Goal: Task Accomplishment & Management: Use online tool/utility

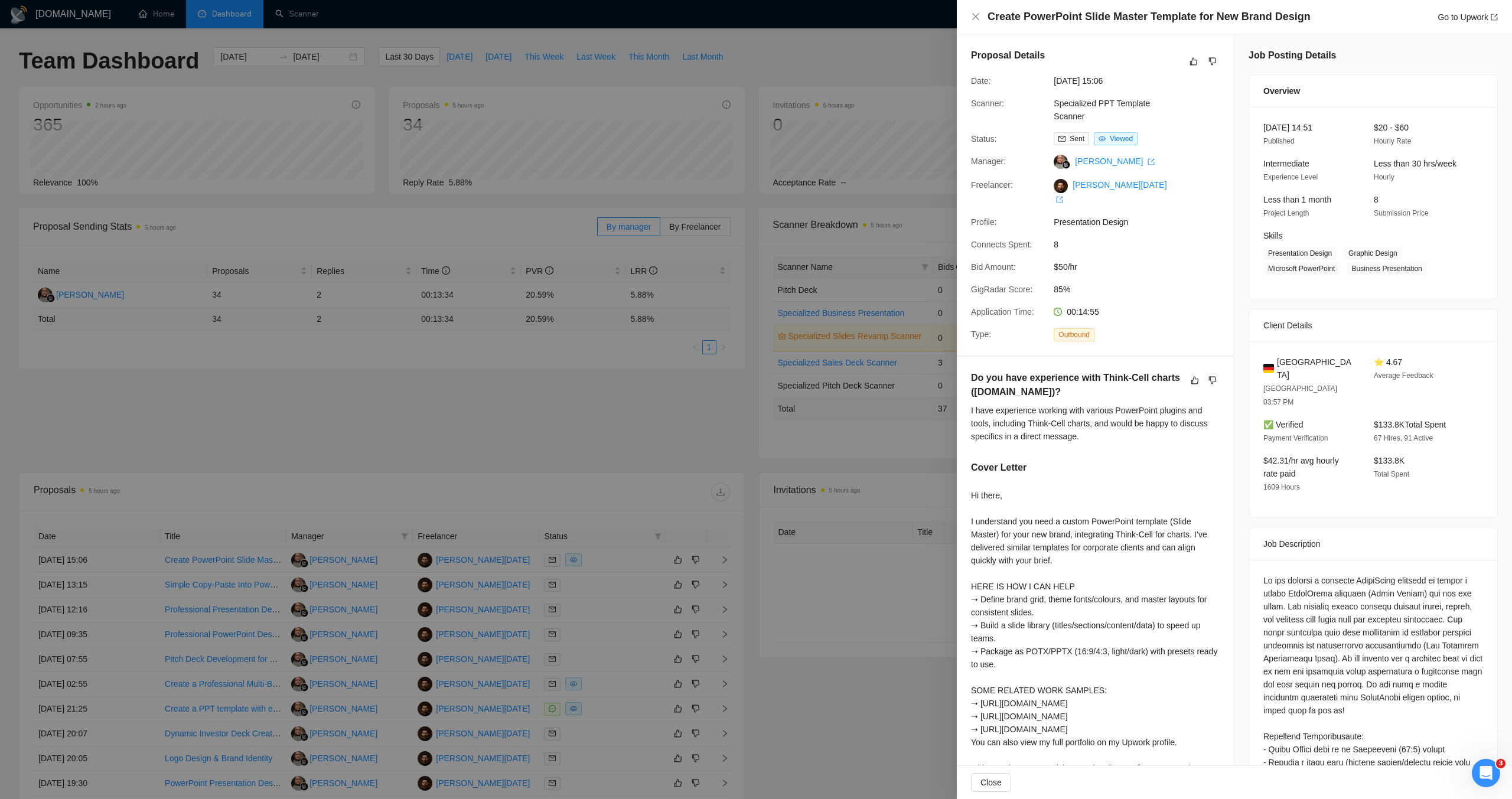
scroll to position [400, 0]
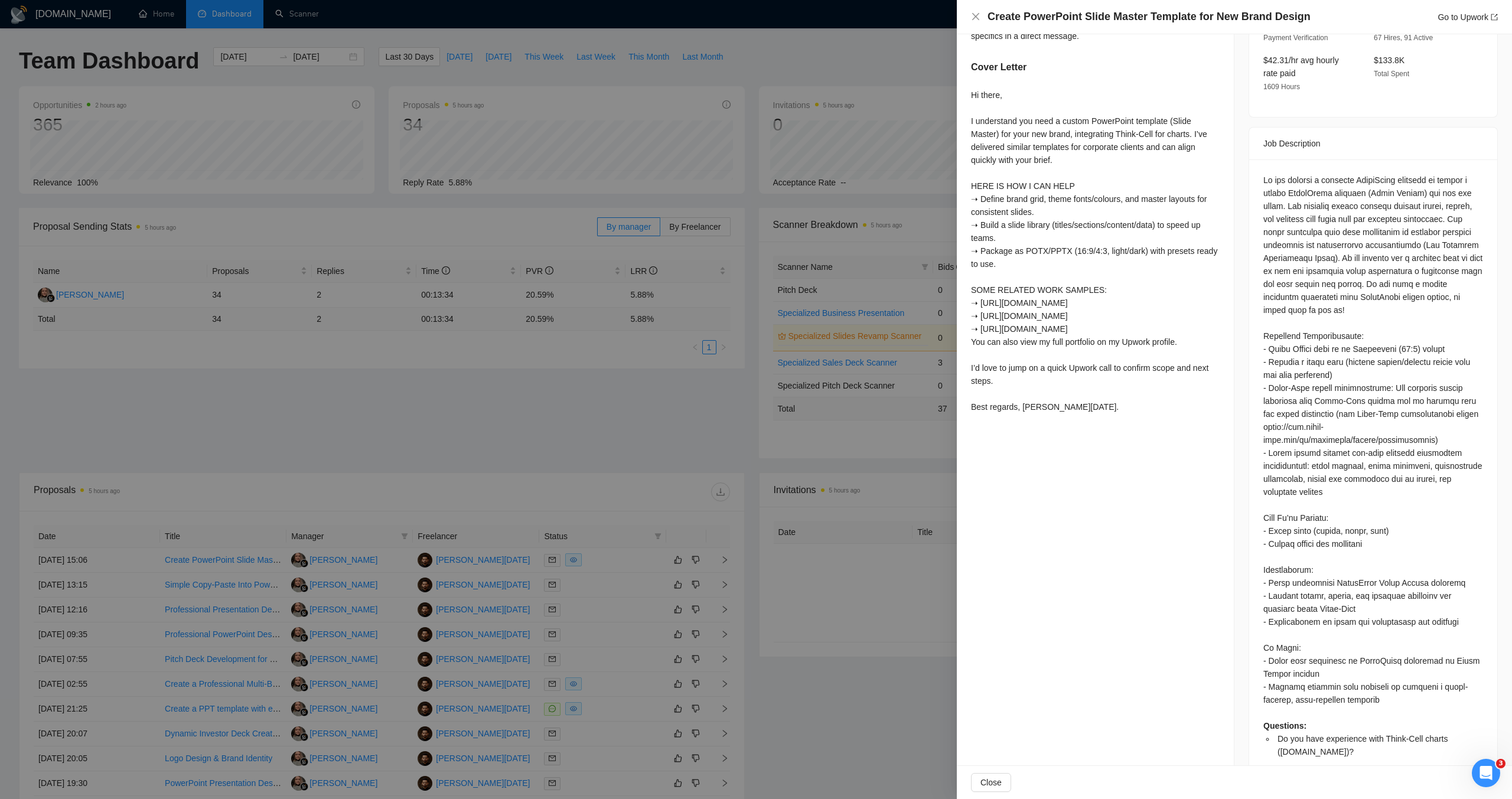
click at [820, 318] on div at bounding box center [756, 400] width 1512 height 799
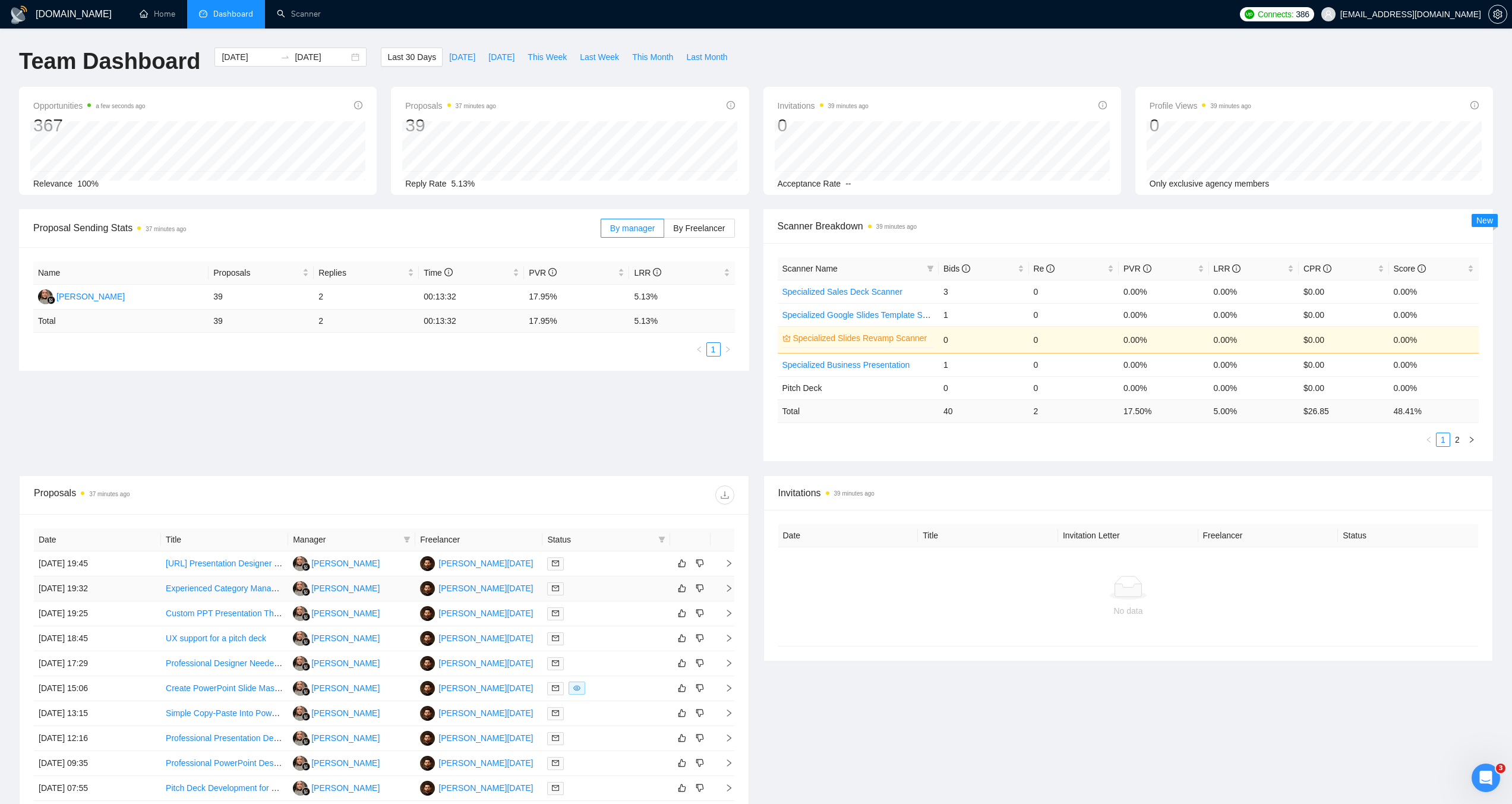
click at [730, 589] on icon "right" at bounding box center [729, 587] width 5 height 7
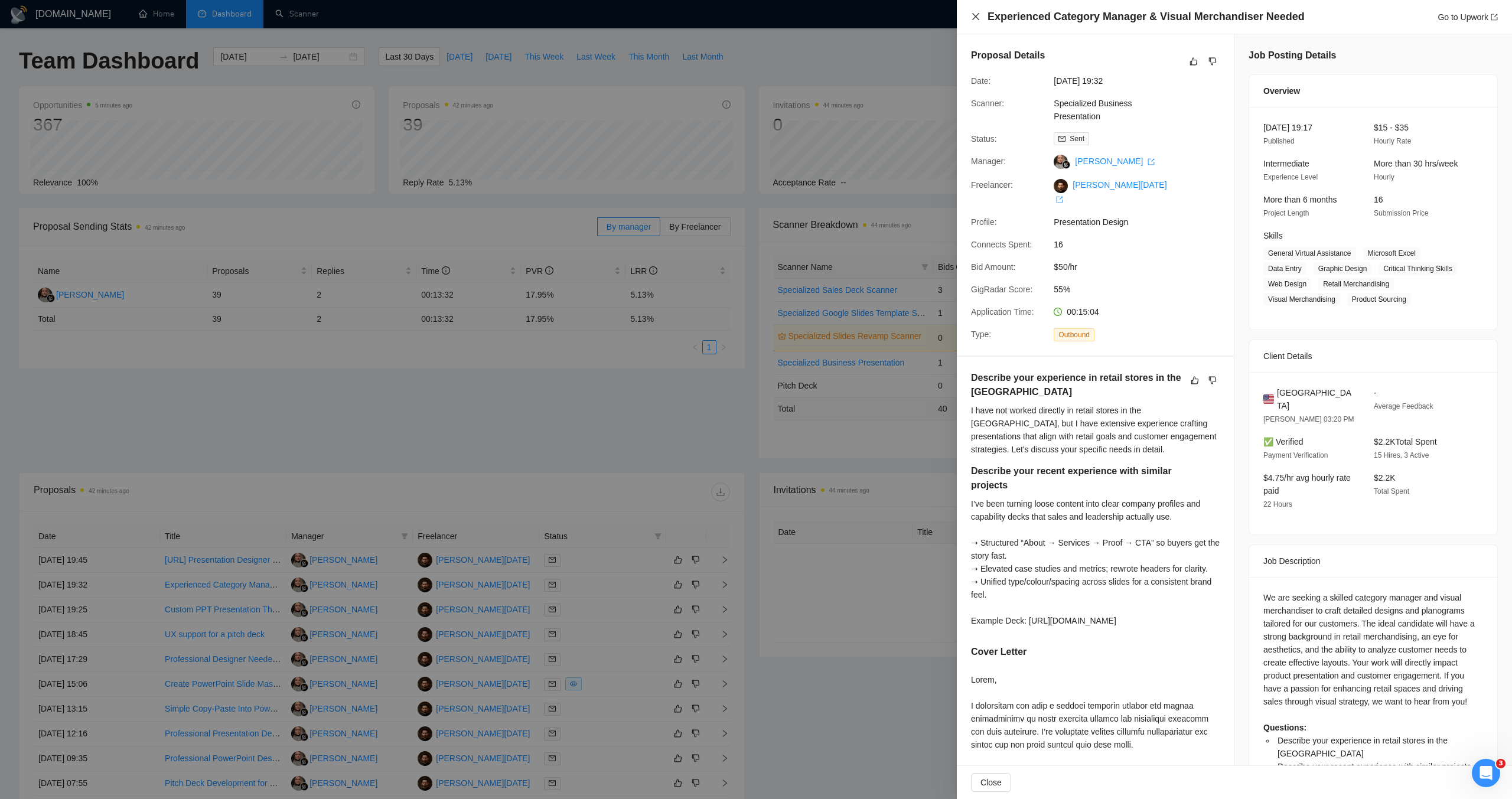
click at [973, 21] on icon "close" at bounding box center [975, 16] width 10 height 10
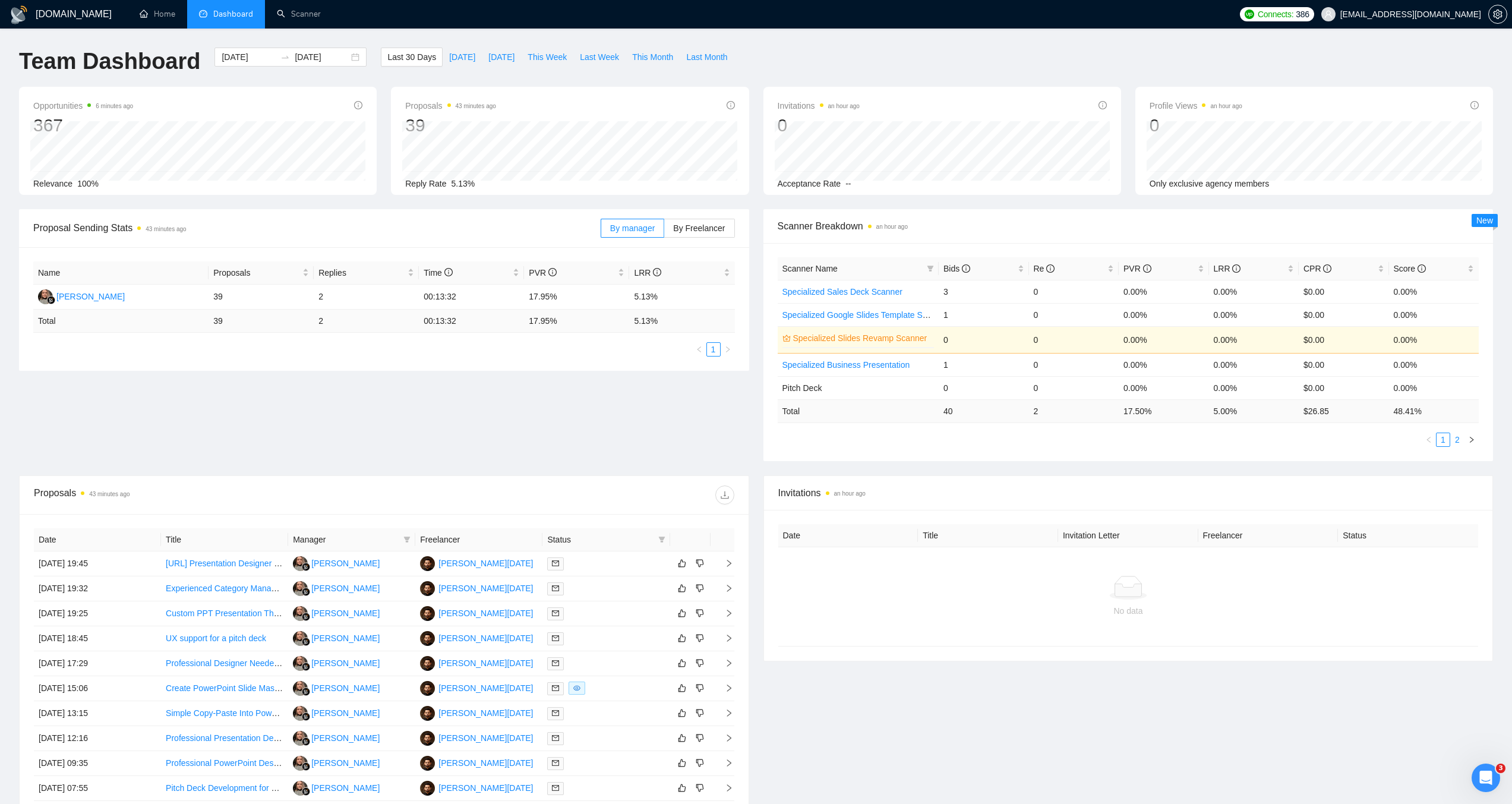
click at [1462, 439] on link "2" at bounding box center [1457, 439] width 13 height 13
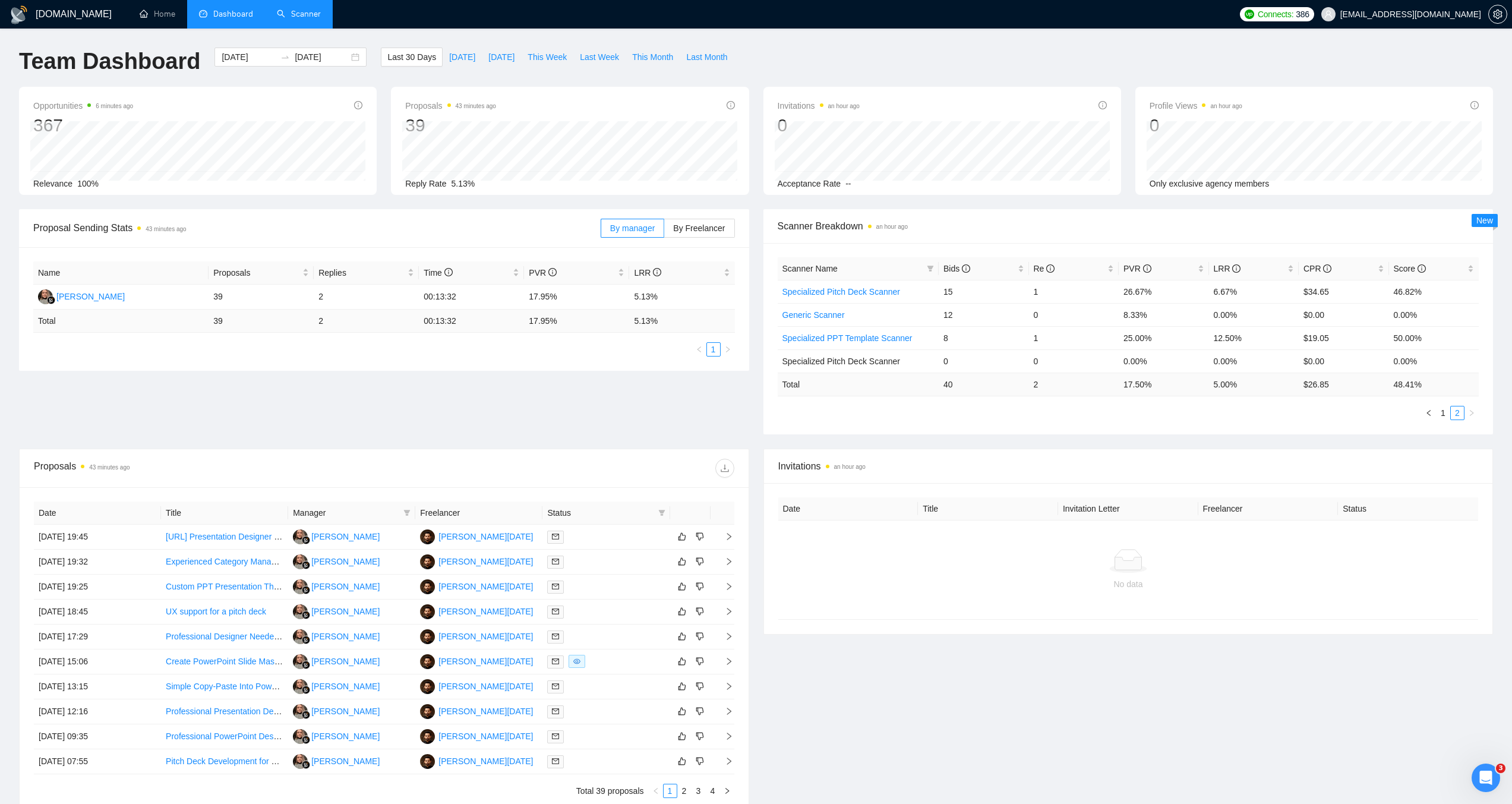
click at [283, 19] on link "Scanner" at bounding box center [299, 14] width 44 height 10
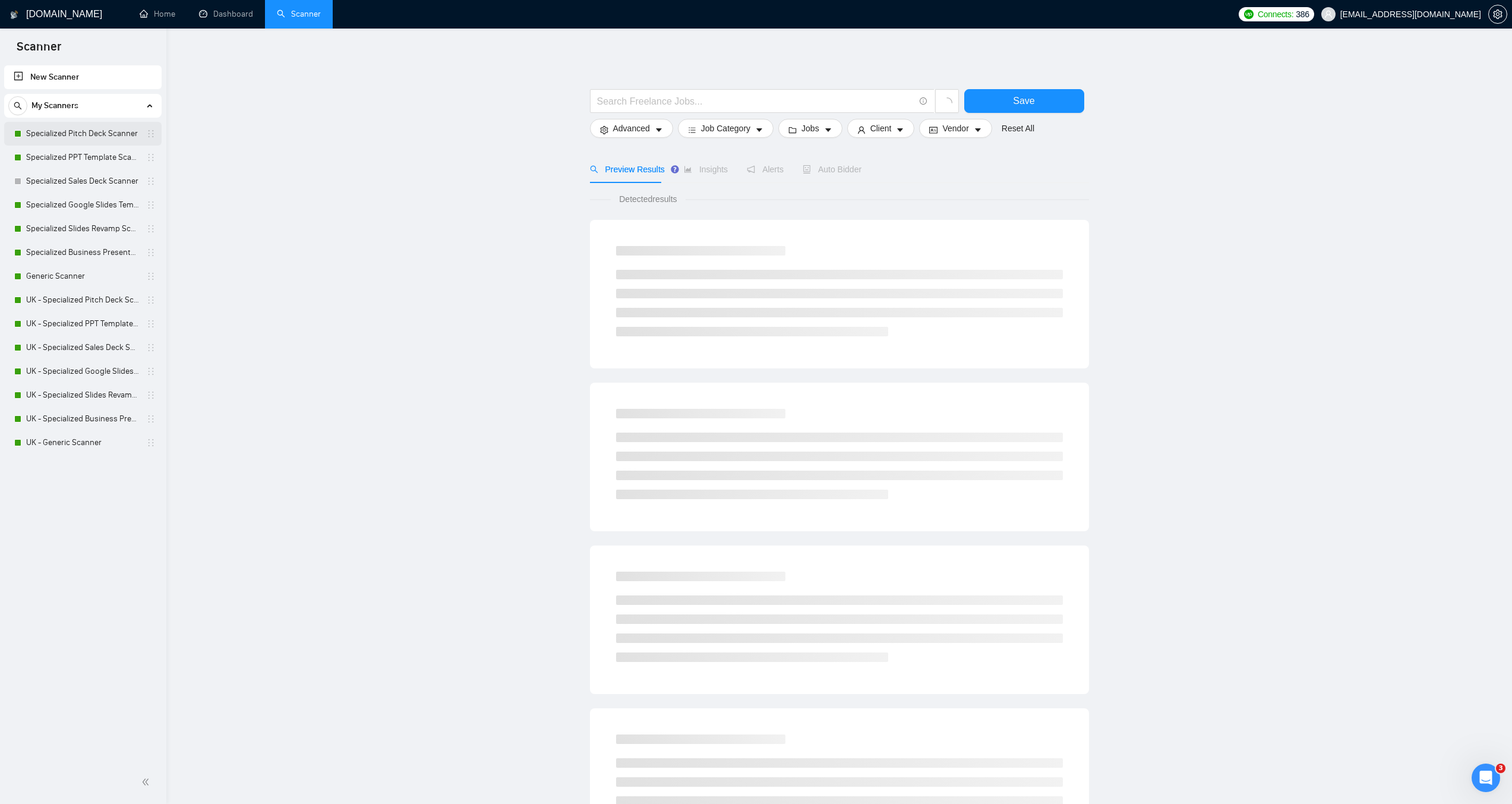
click at [82, 132] on link "Specialized Pitch Deck Scanner" at bounding box center [83, 134] width 113 height 24
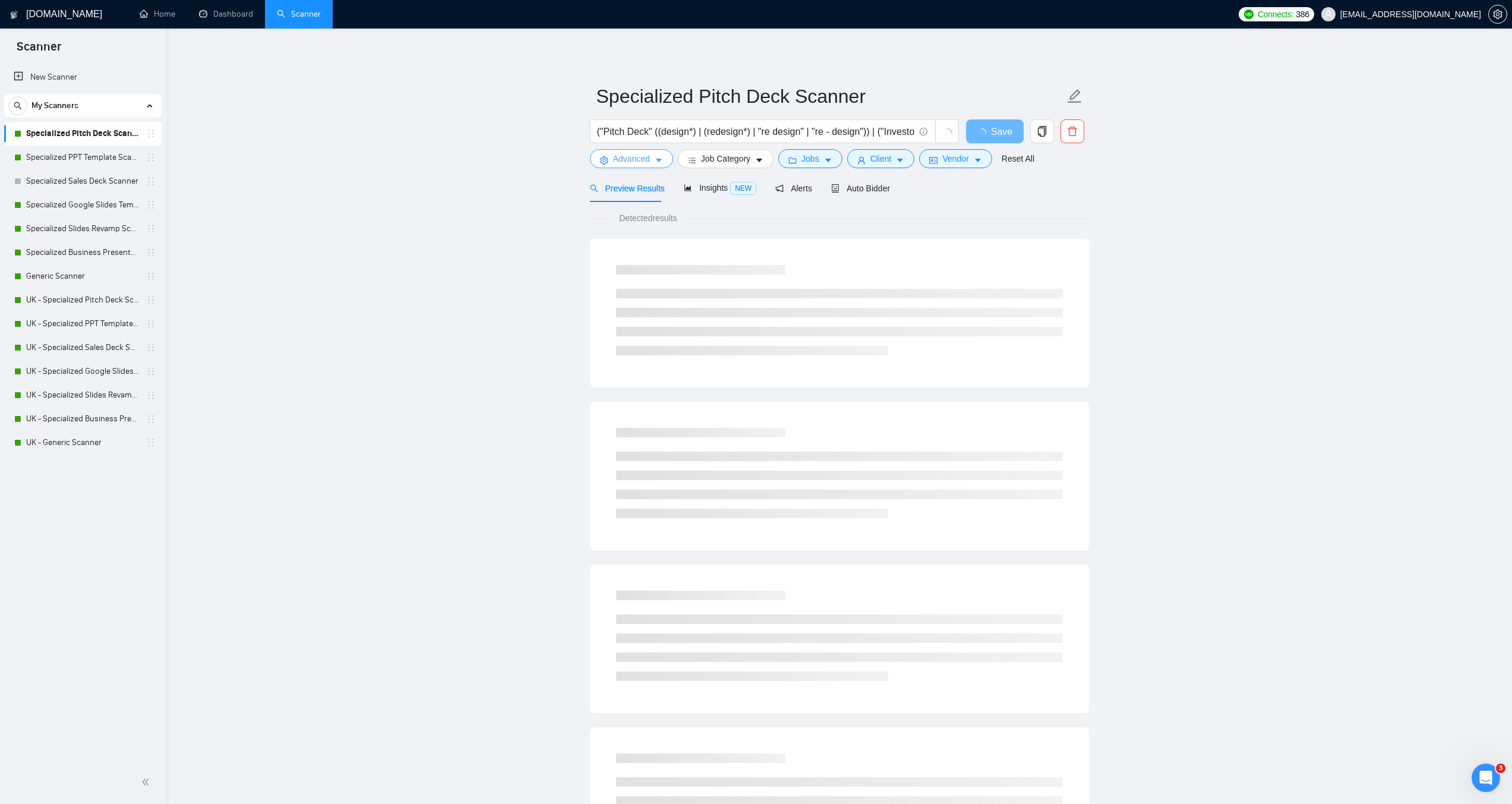
click at [657, 159] on icon "caret-down" at bounding box center [659, 160] width 6 height 4
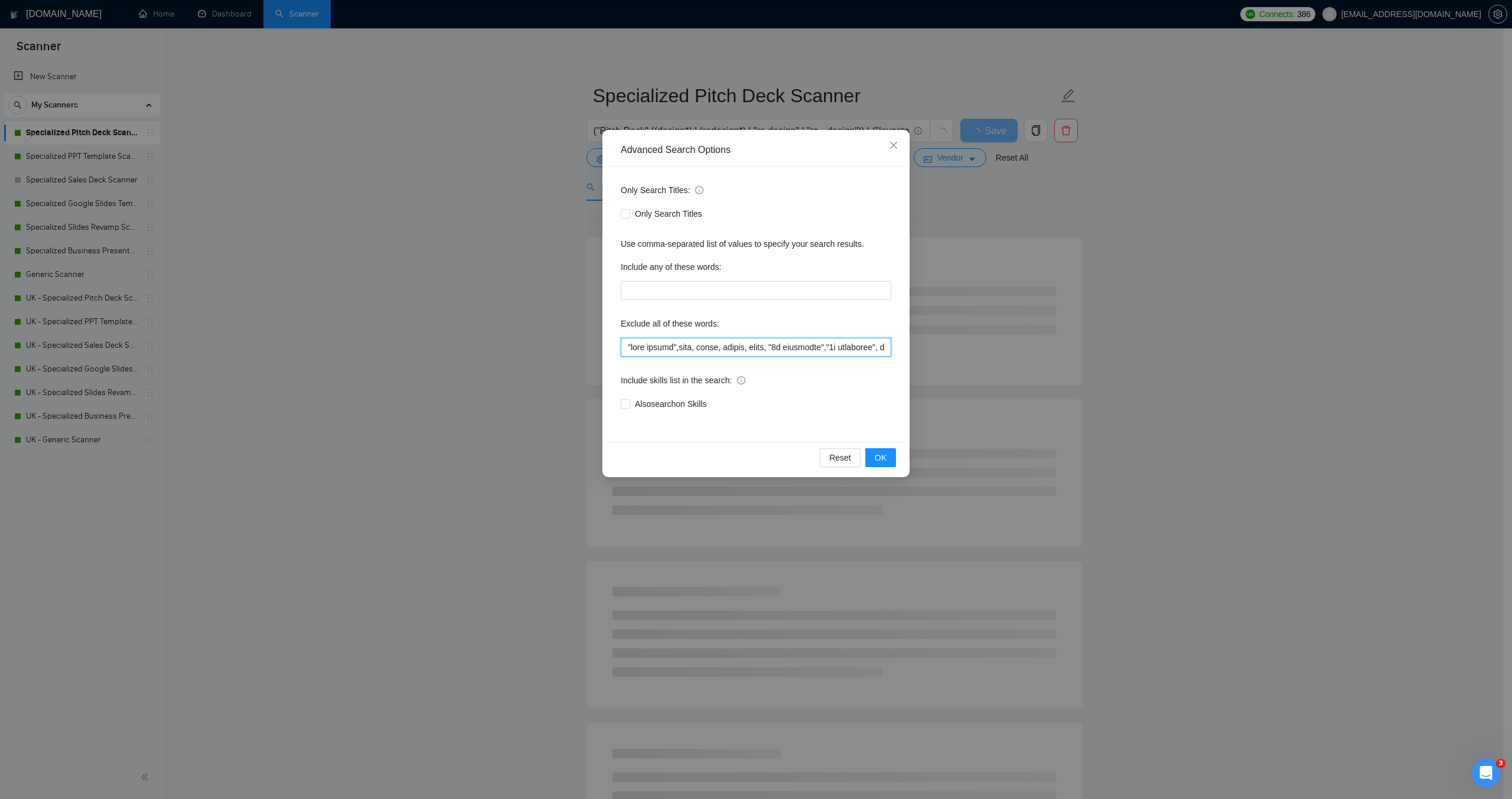
click at [627, 347] on input "text" at bounding box center [755, 346] width 270 height 19
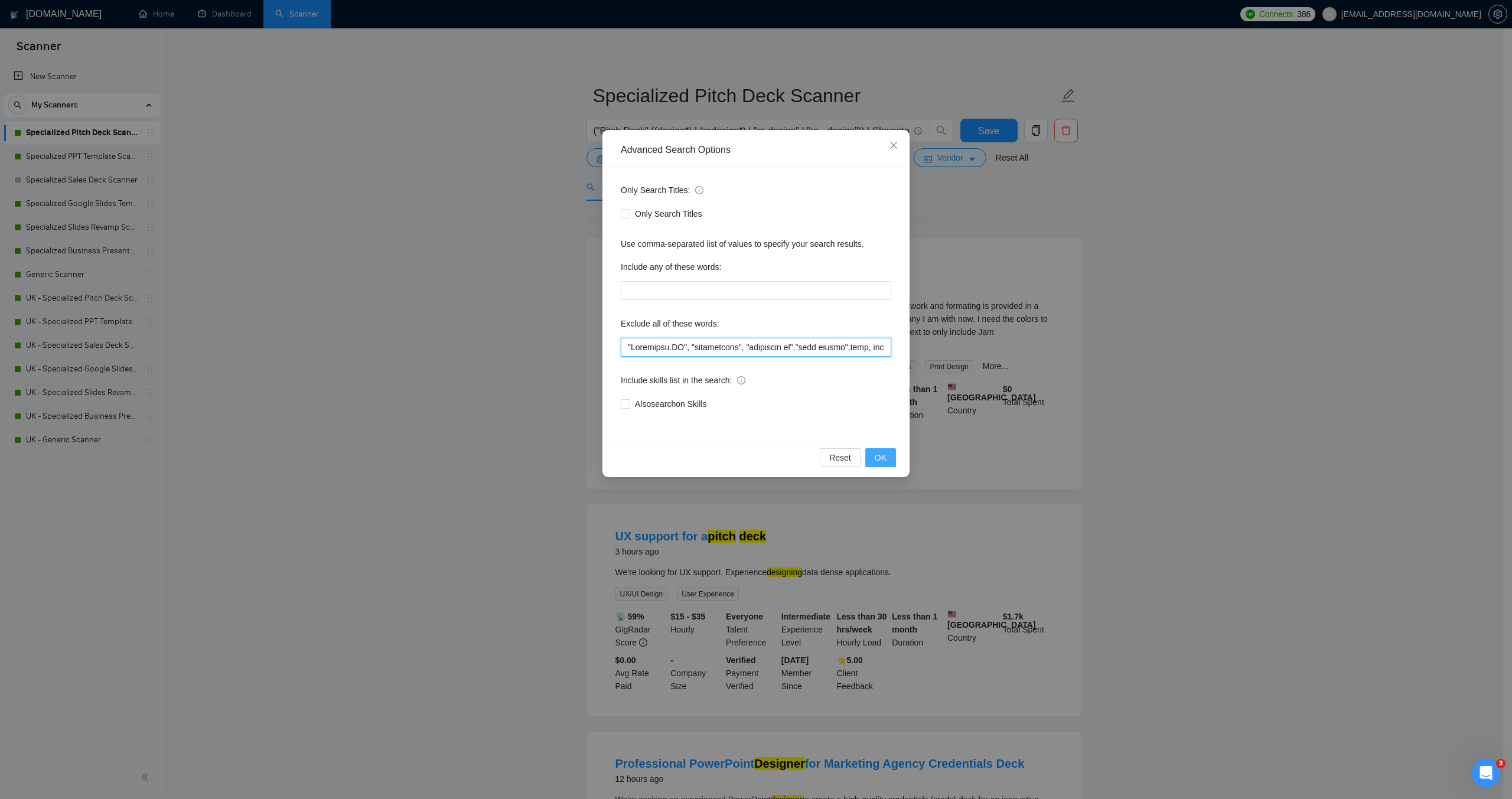
type input ""[URL]", "beautifulai", "beautiful ai","logo design",game, unity, unreal, godot…"
click at [888, 455] on button "OK" at bounding box center [880, 457] width 31 height 19
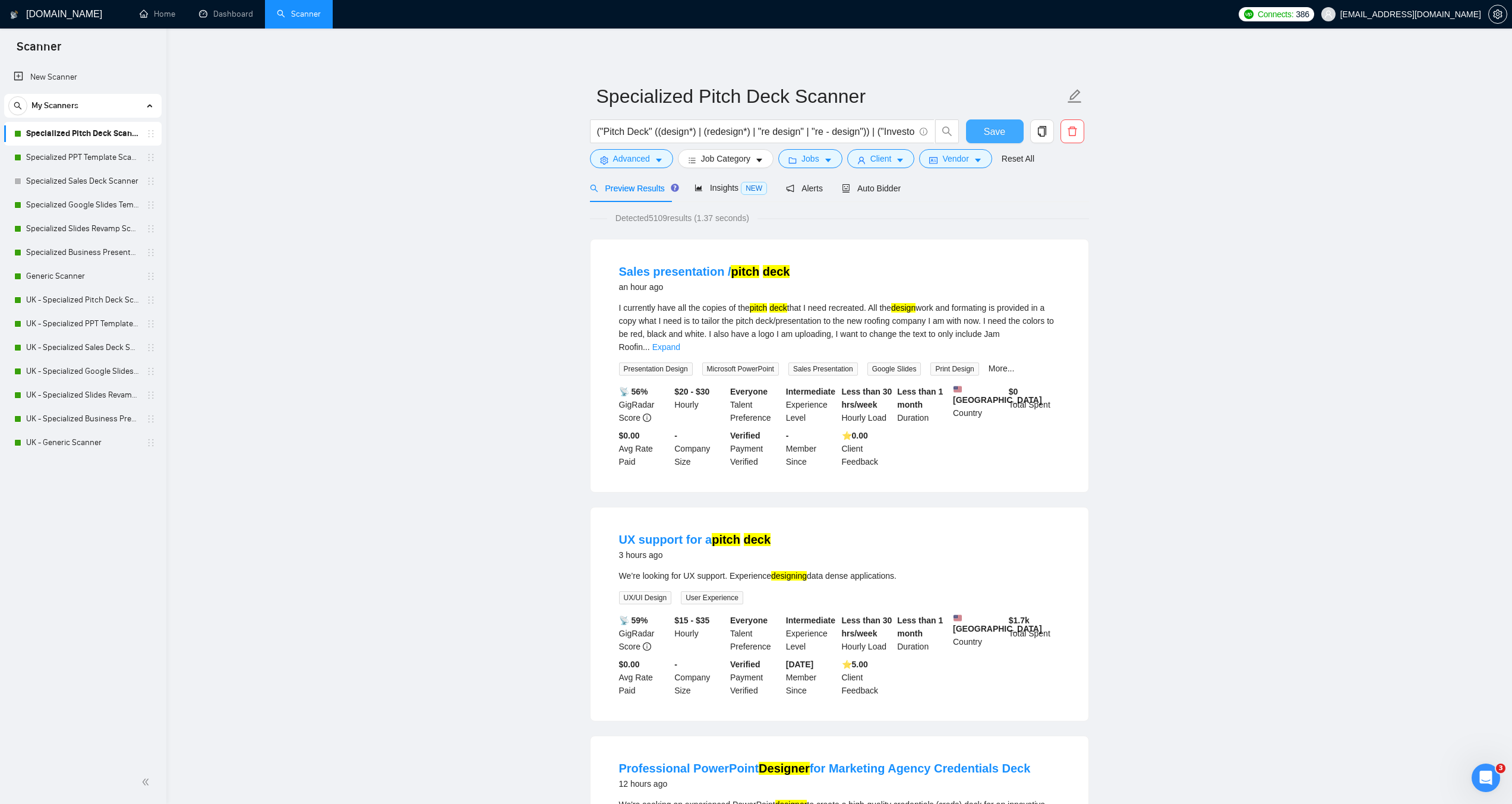
click at [995, 129] on span "Save" at bounding box center [995, 132] width 21 height 15
click at [67, 157] on link "Specialized PPT Template Scanner" at bounding box center [83, 157] width 113 height 24
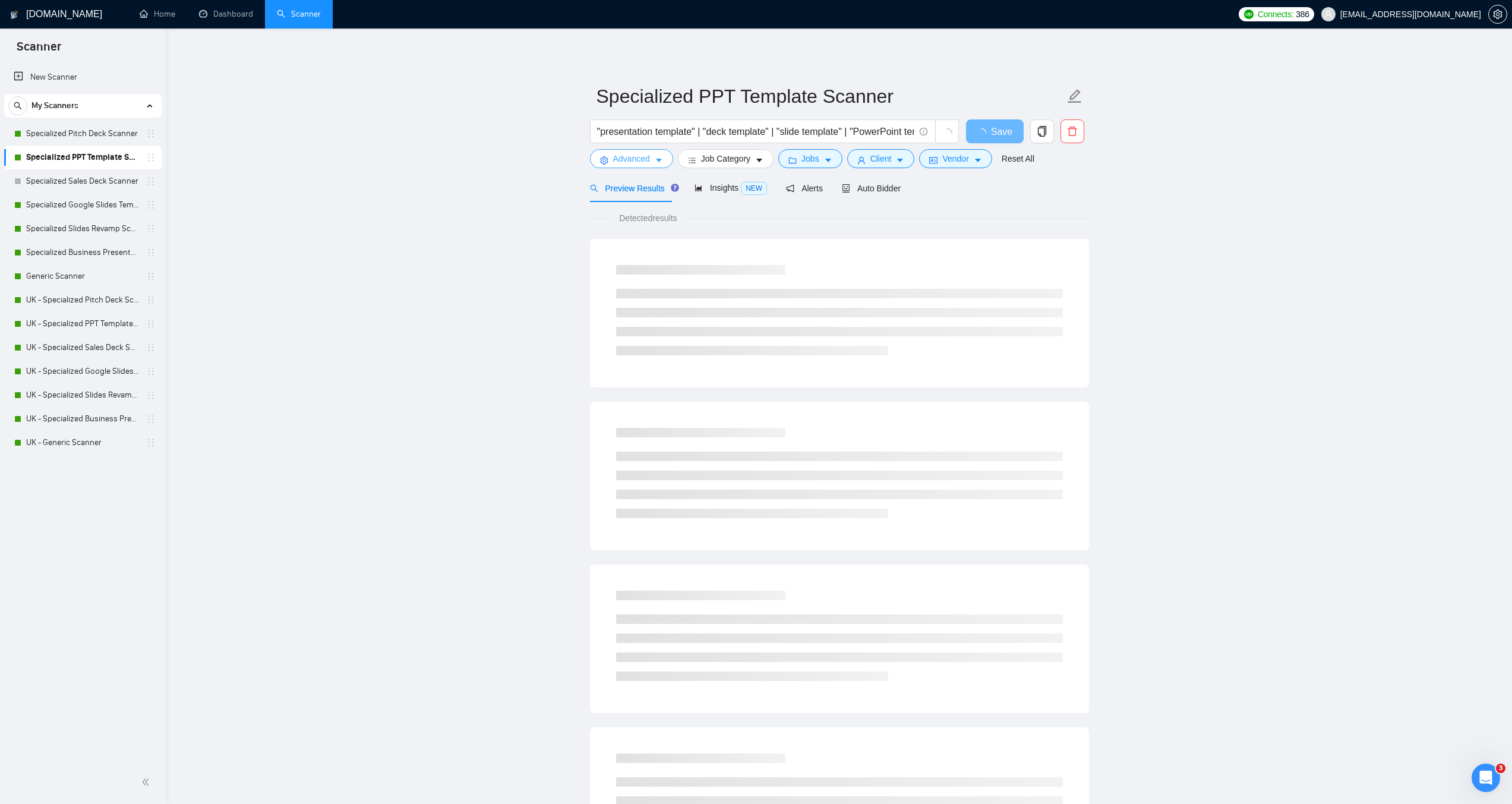
click at [639, 157] on span "Advanced" at bounding box center [631, 158] width 37 height 13
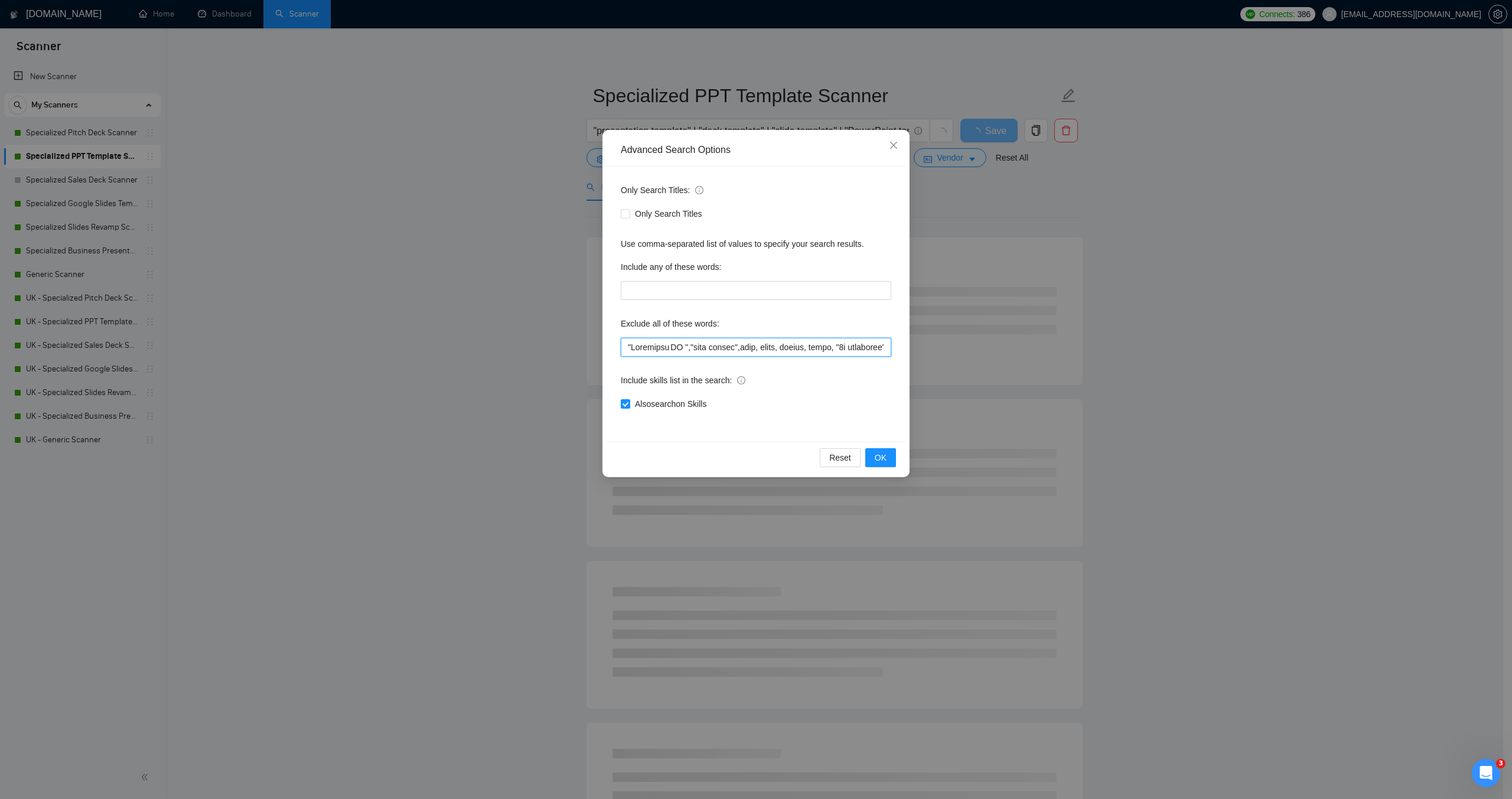
click at [630, 346] on input "text" at bounding box center [755, 346] width 270 height 19
click at [628, 346] on input "text" at bounding box center [755, 346] width 270 height 19
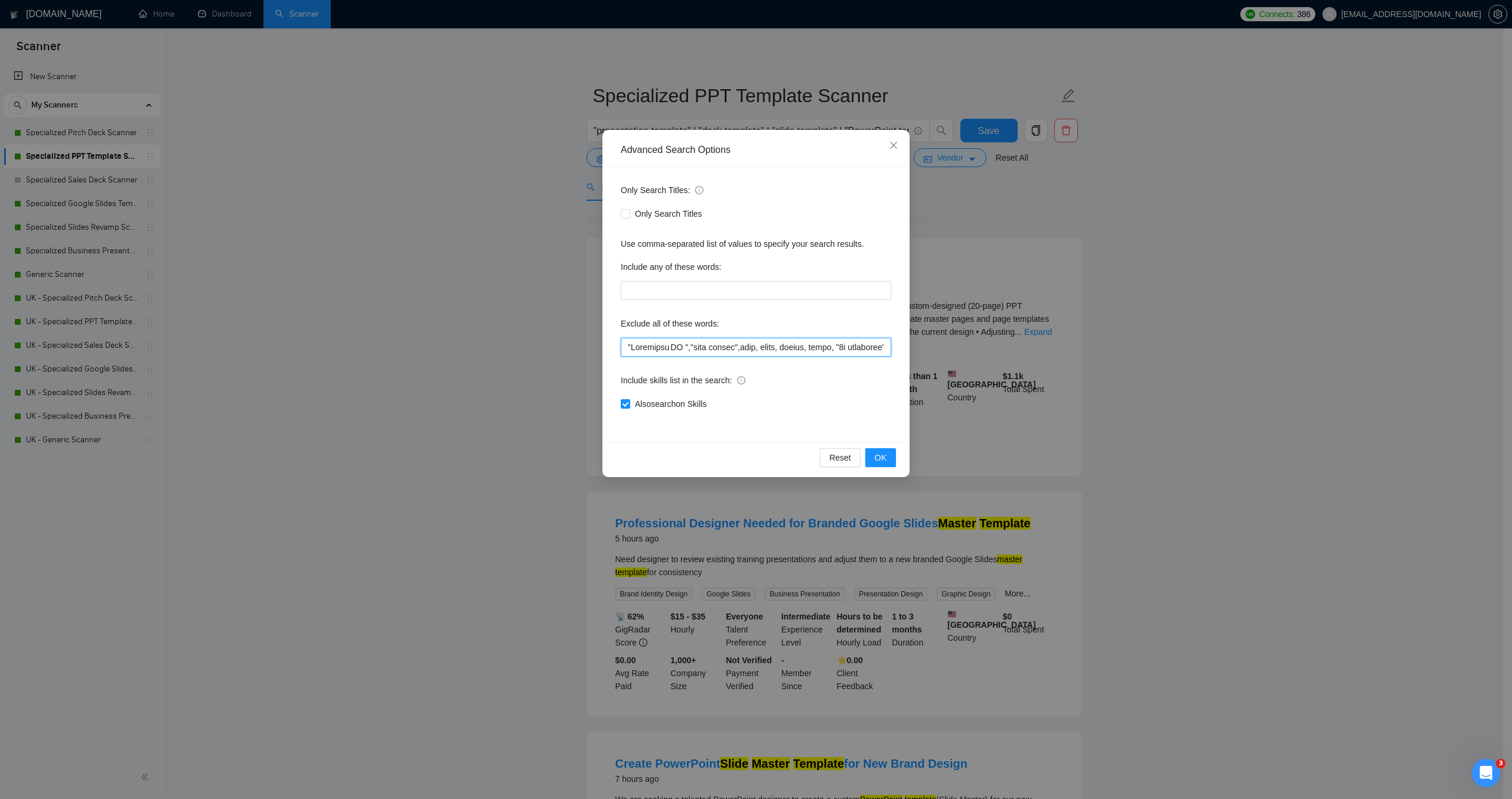
paste input ""[URL]", "beautifulai", "beautiful ai","
type input ""Loremipsu.DO", "sitametcons", "adipiscin el","Seddoeius TE ","inci utlabo",etd…"
click at [885, 453] on span "OK" at bounding box center [880, 457] width 12 height 13
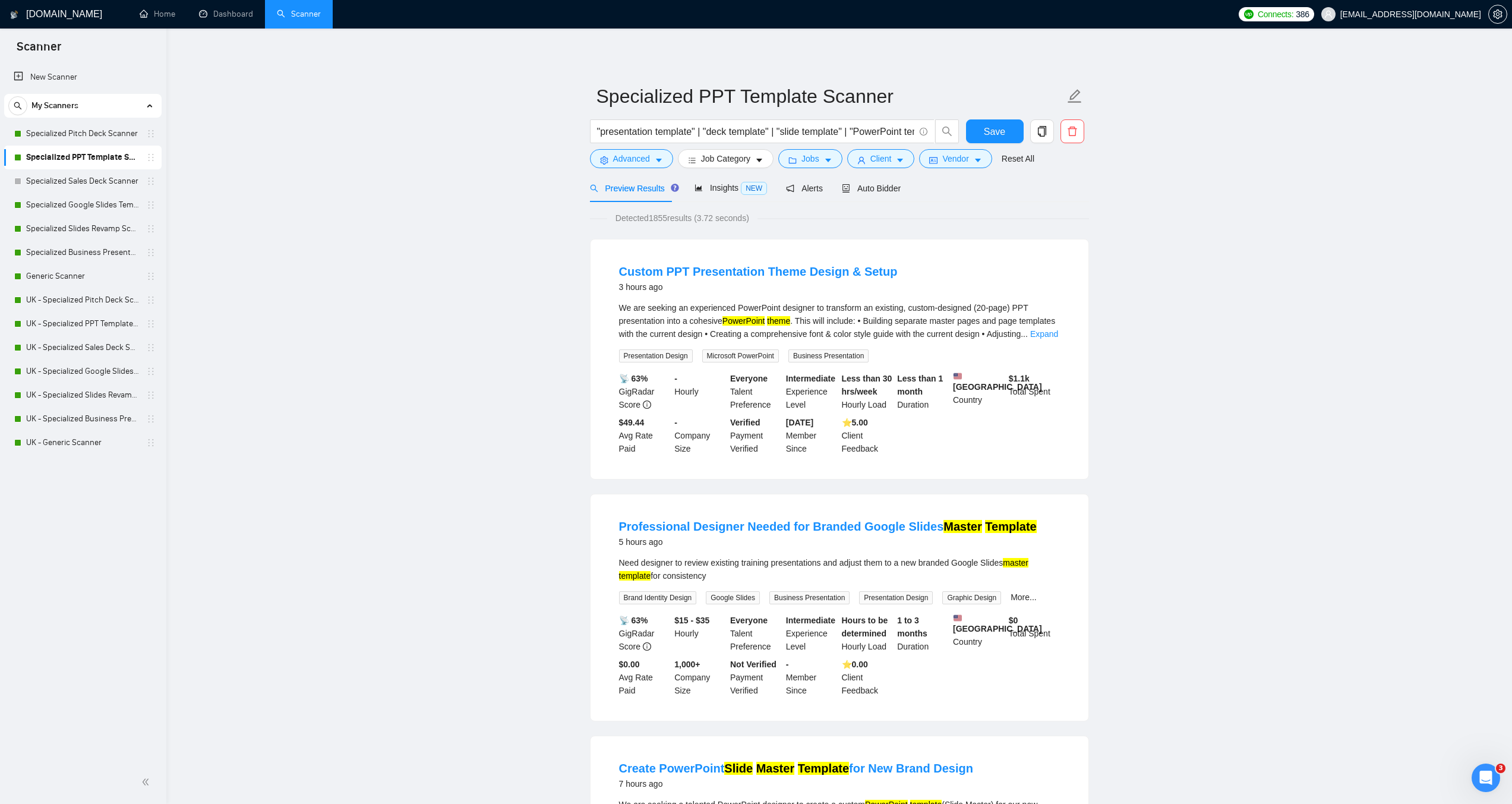
drag, startPoint x: 84, startPoint y: 199, endPoint x: 874, endPoint y: 70, distance: 800.5
click at [84, 199] on link "Specialized Google Slides Template Scanner" at bounding box center [83, 205] width 113 height 24
click at [995, 130] on span "Save" at bounding box center [995, 132] width 21 height 15
click at [47, 203] on link "Specialized Google Slides Template Scanner" at bounding box center [83, 205] width 113 height 24
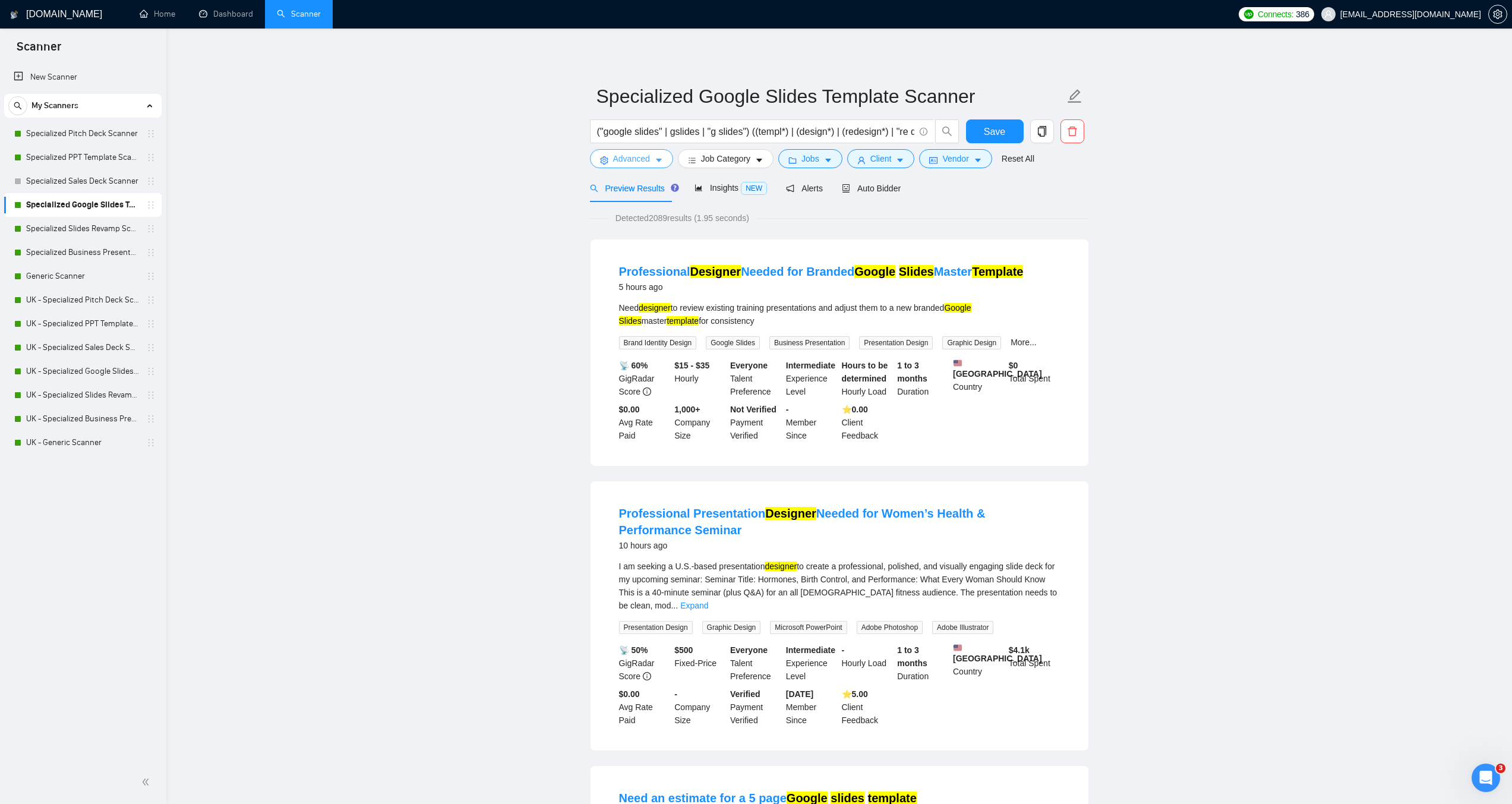
click at [642, 162] on span "Advanced" at bounding box center [631, 158] width 37 height 13
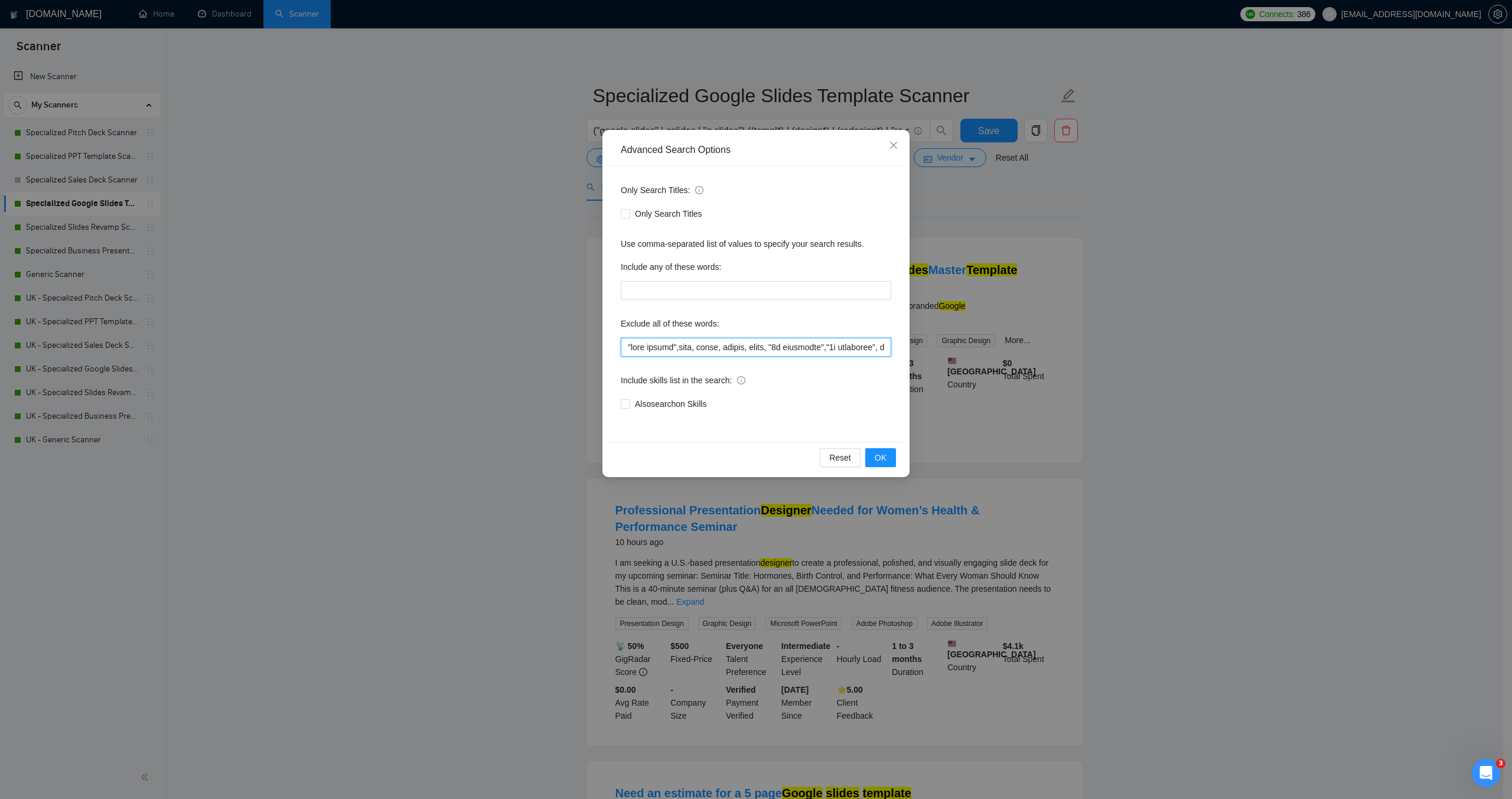
click at [625, 346] on input "text" at bounding box center [755, 346] width 270 height 19
paste input ""[URL]", "beautifulai", "beautiful ai","
type input ""[URL]", "beautifulai", "beautiful ai","logo design",game, unity, unreal, godot…"
click at [885, 451] on span "OK" at bounding box center [880, 457] width 12 height 13
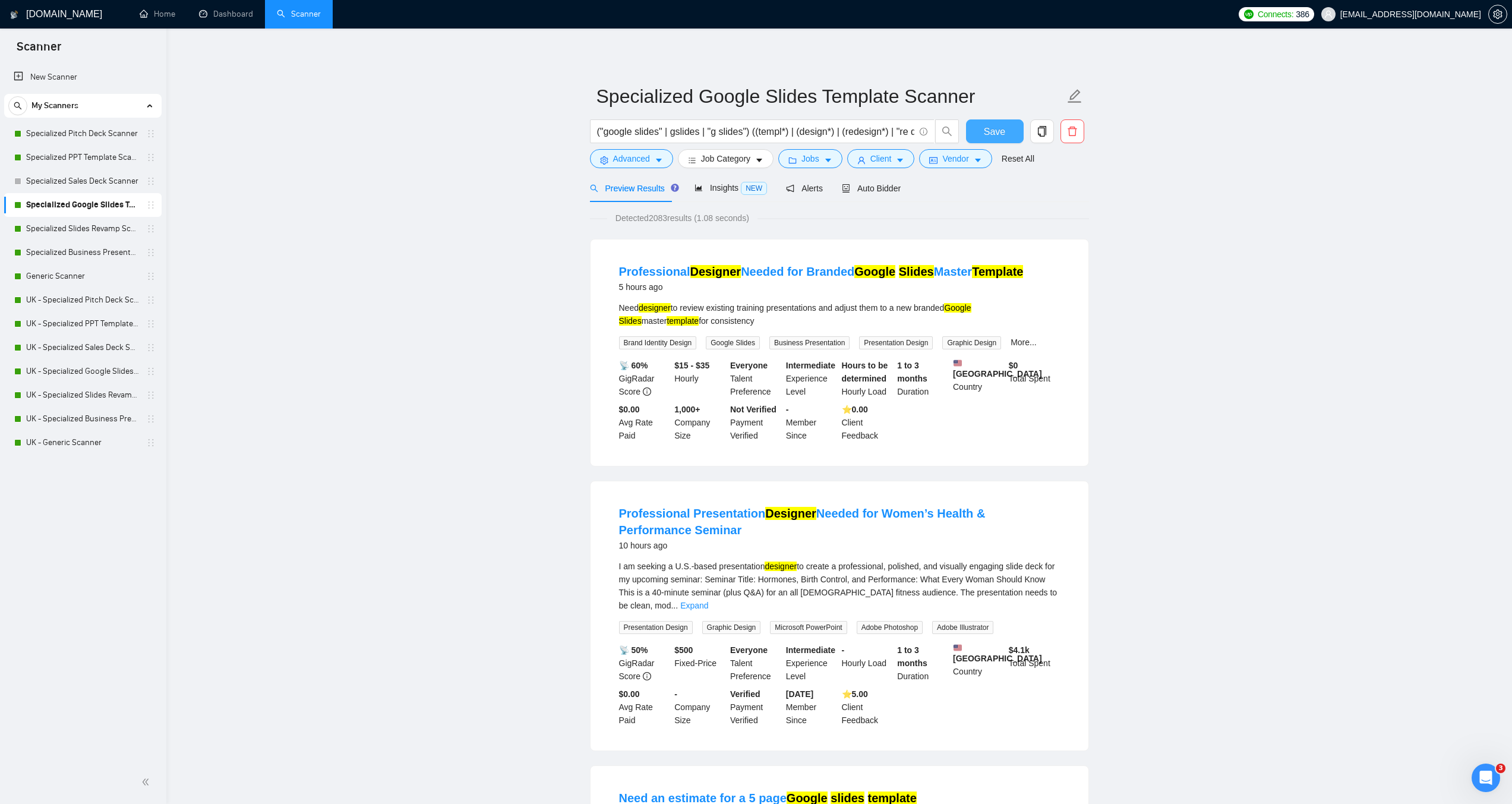
click at [979, 130] on button "Save" at bounding box center [995, 132] width 58 height 24
click at [992, 131] on span "Save" at bounding box center [995, 132] width 21 height 15
click at [617, 162] on span "Advanced" at bounding box center [631, 158] width 37 height 13
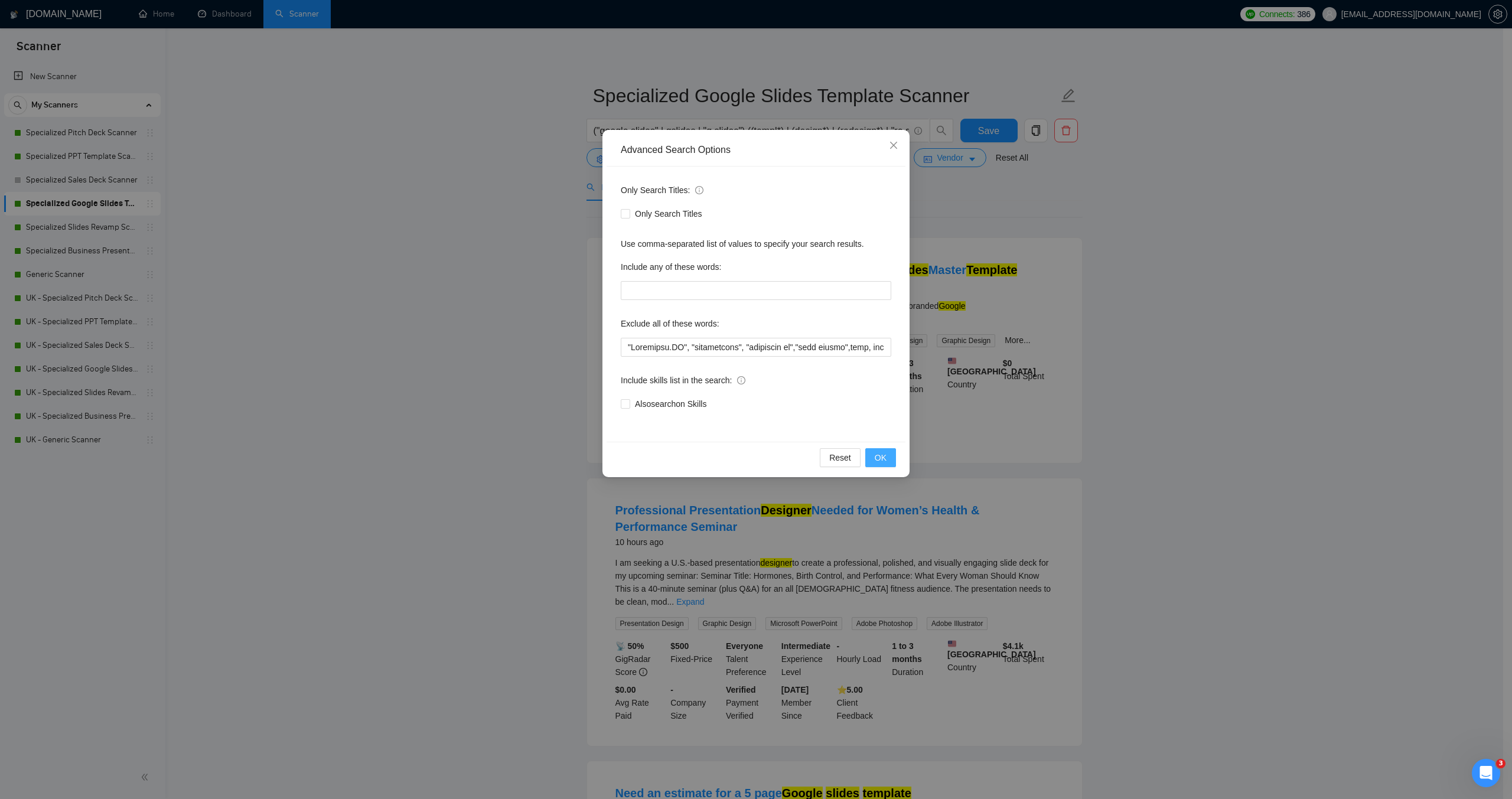
click at [880, 457] on span "OK" at bounding box center [880, 457] width 12 height 13
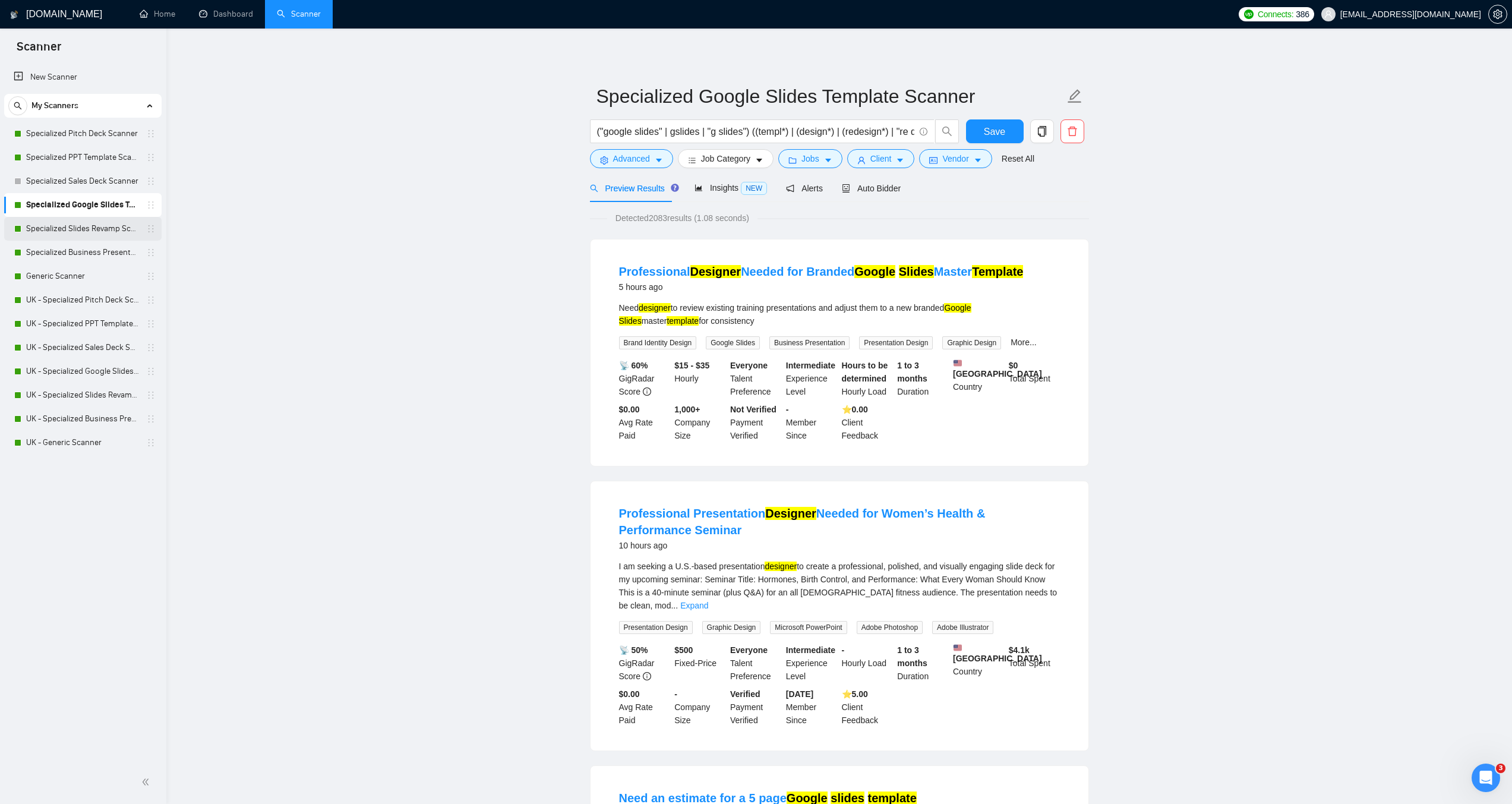
click at [98, 232] on link "Specialized Slides Revamp Scanner" at bounding box center [83, 229] width 113 height 24
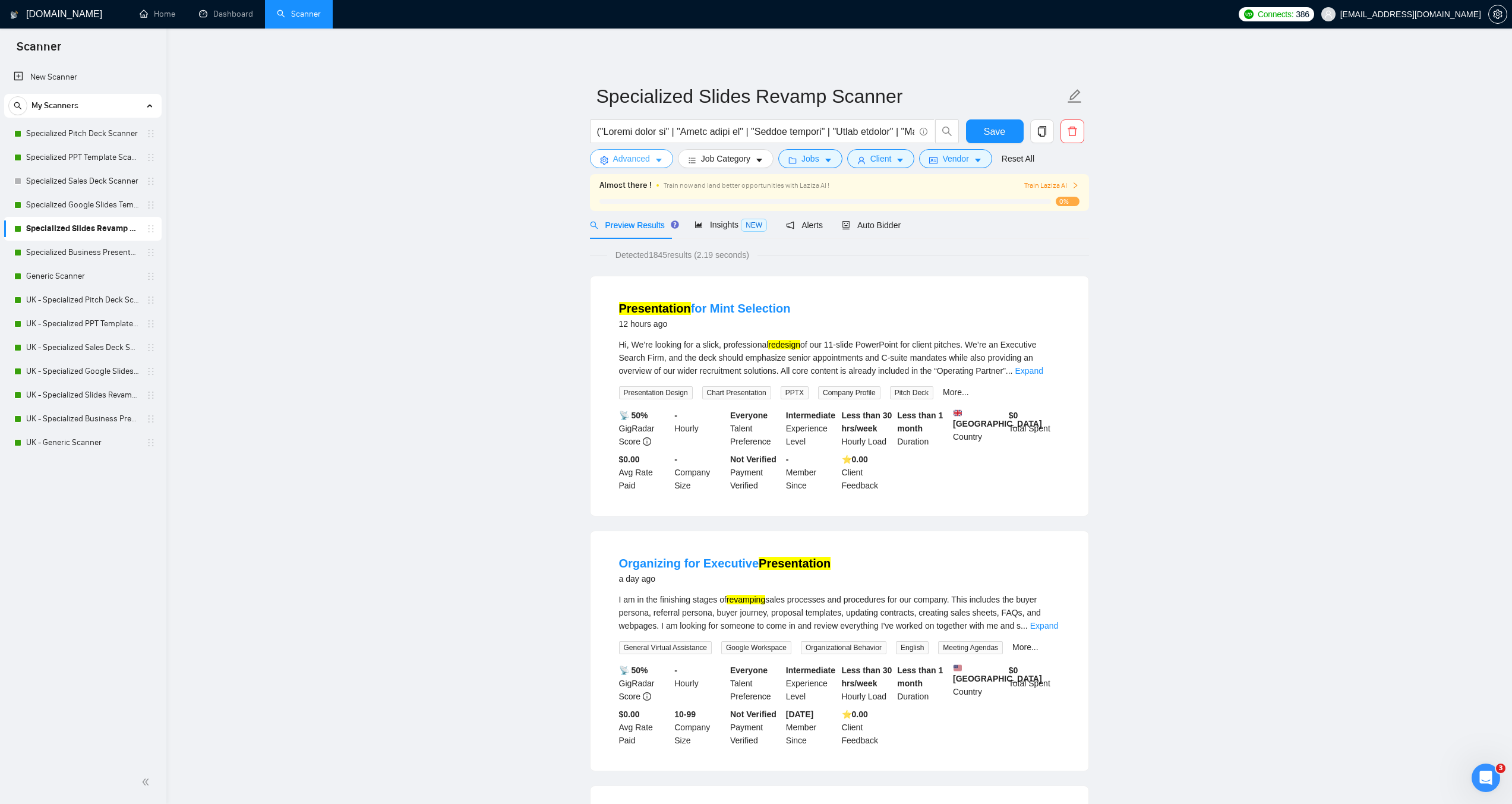
click at [646, 160] on span "Advanced" at bounding box center [631, 158] width 37 height 13
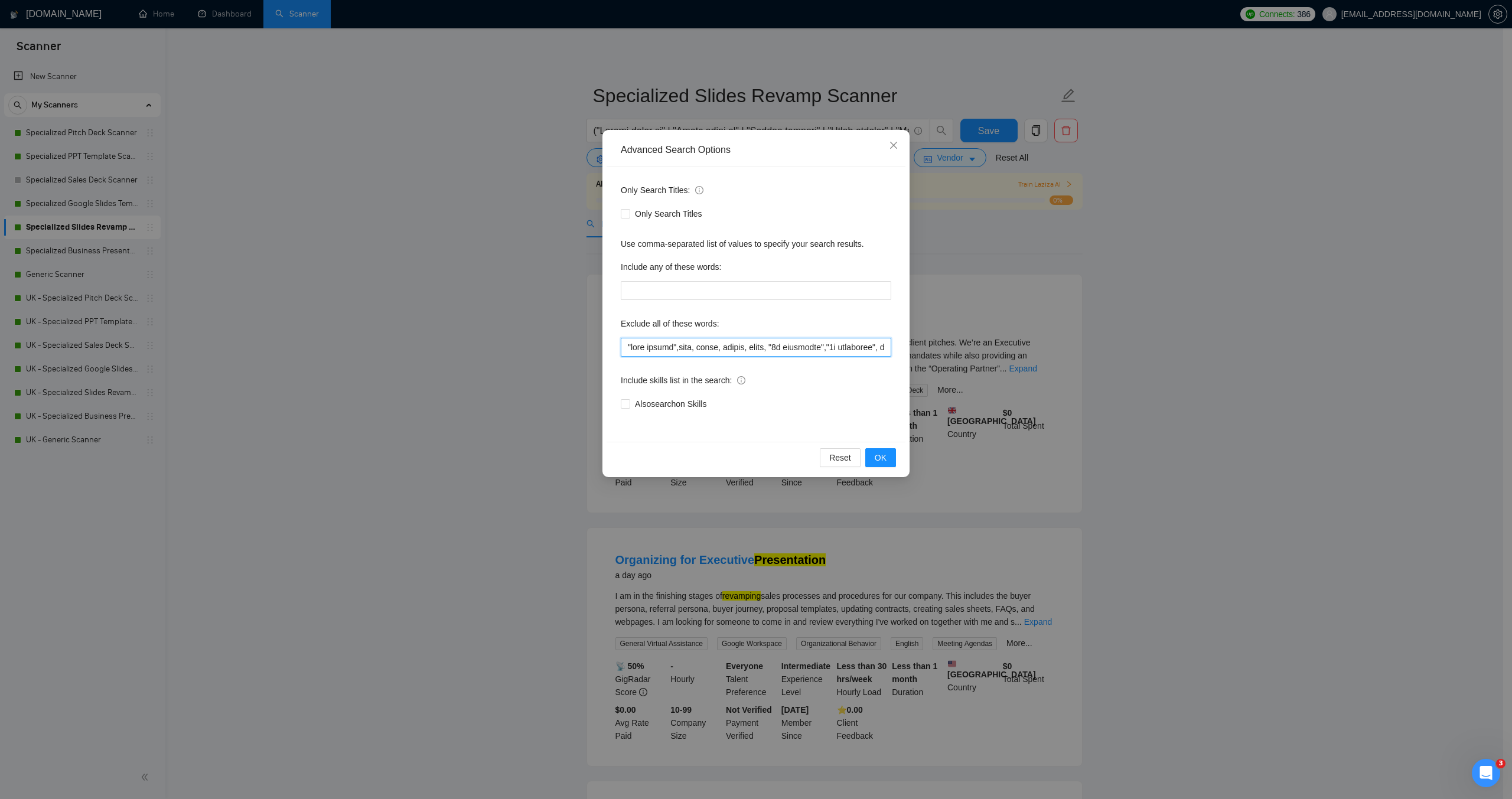
click at [627, 347] on input "text" at bounding box center [755, 346] width 270 height 19
paste input ""[URL]", "beautifulai", "beautiful ai","
type input ""[URL]", "beautifulai", "beautiful ai","logo design",game, unity, unreal, godot…"
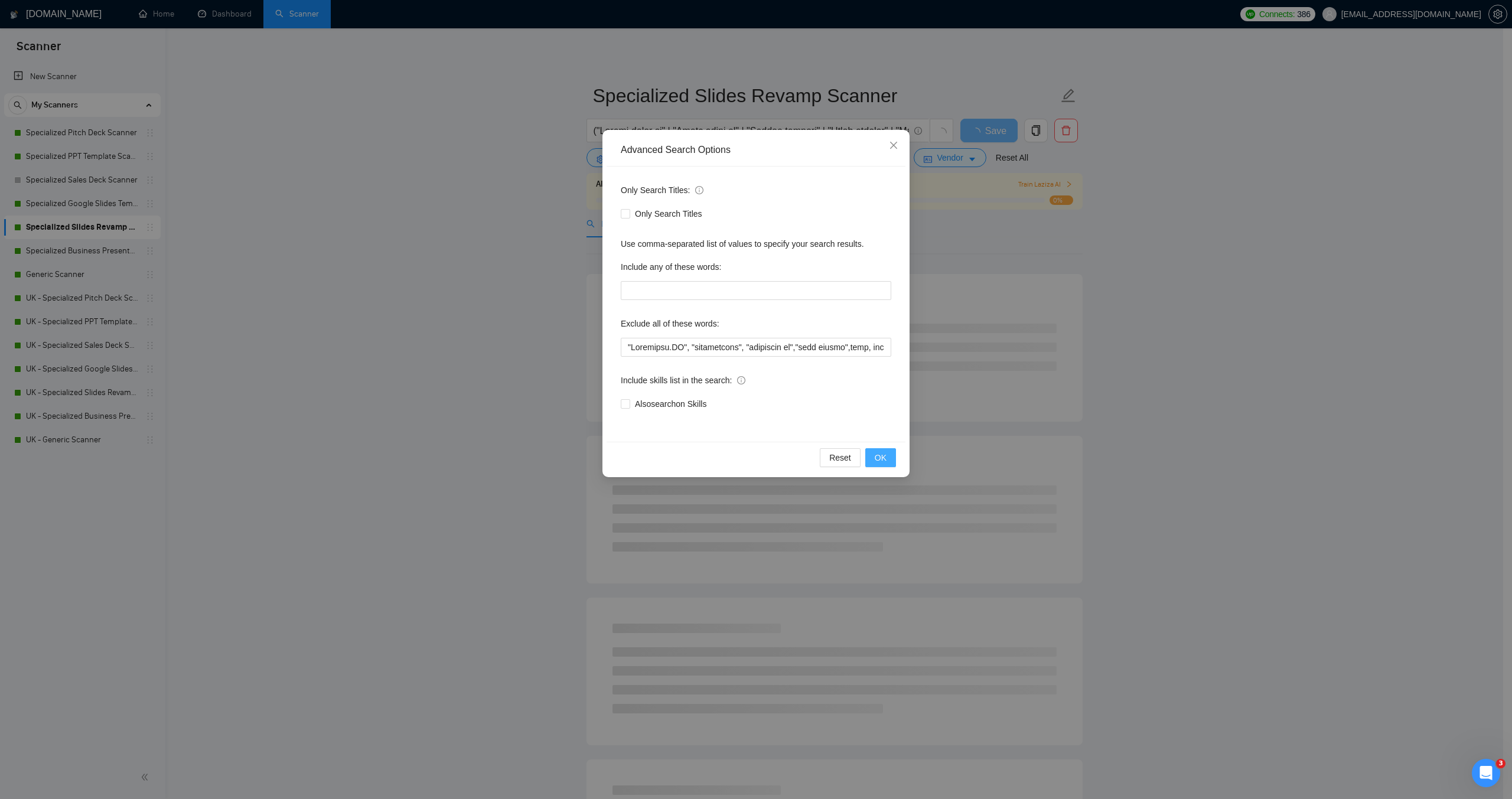
click at [885, 460] on span "OK" at bounding box center [880, 457] width 12 height 13
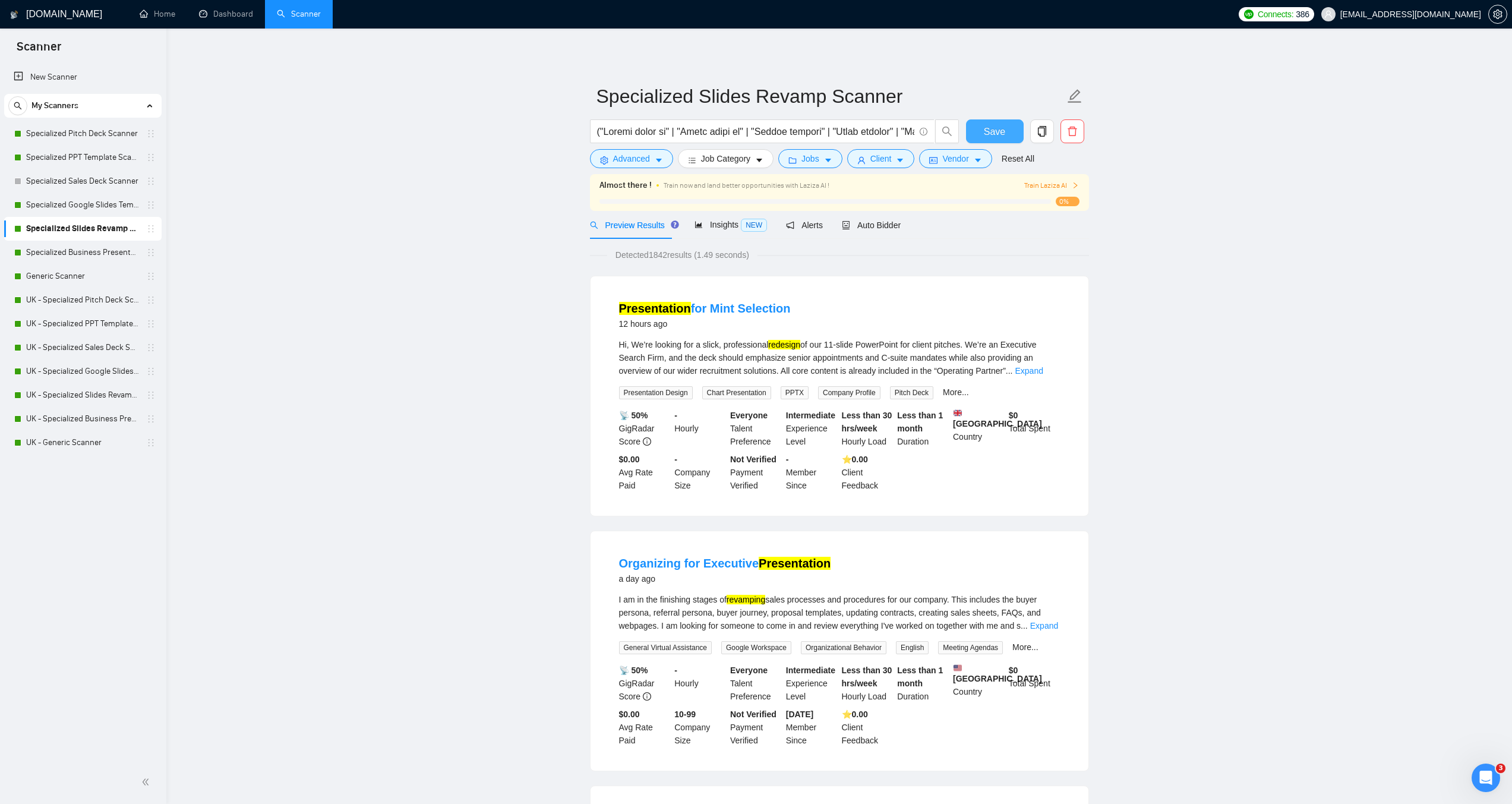
click at [974, 126] on button "Save" at bounding box center [995, 132] width 58 height 24
click at [51, 260] on link "Specialized Business Presentation" at bounding box center [83, 253] width 113 height 24
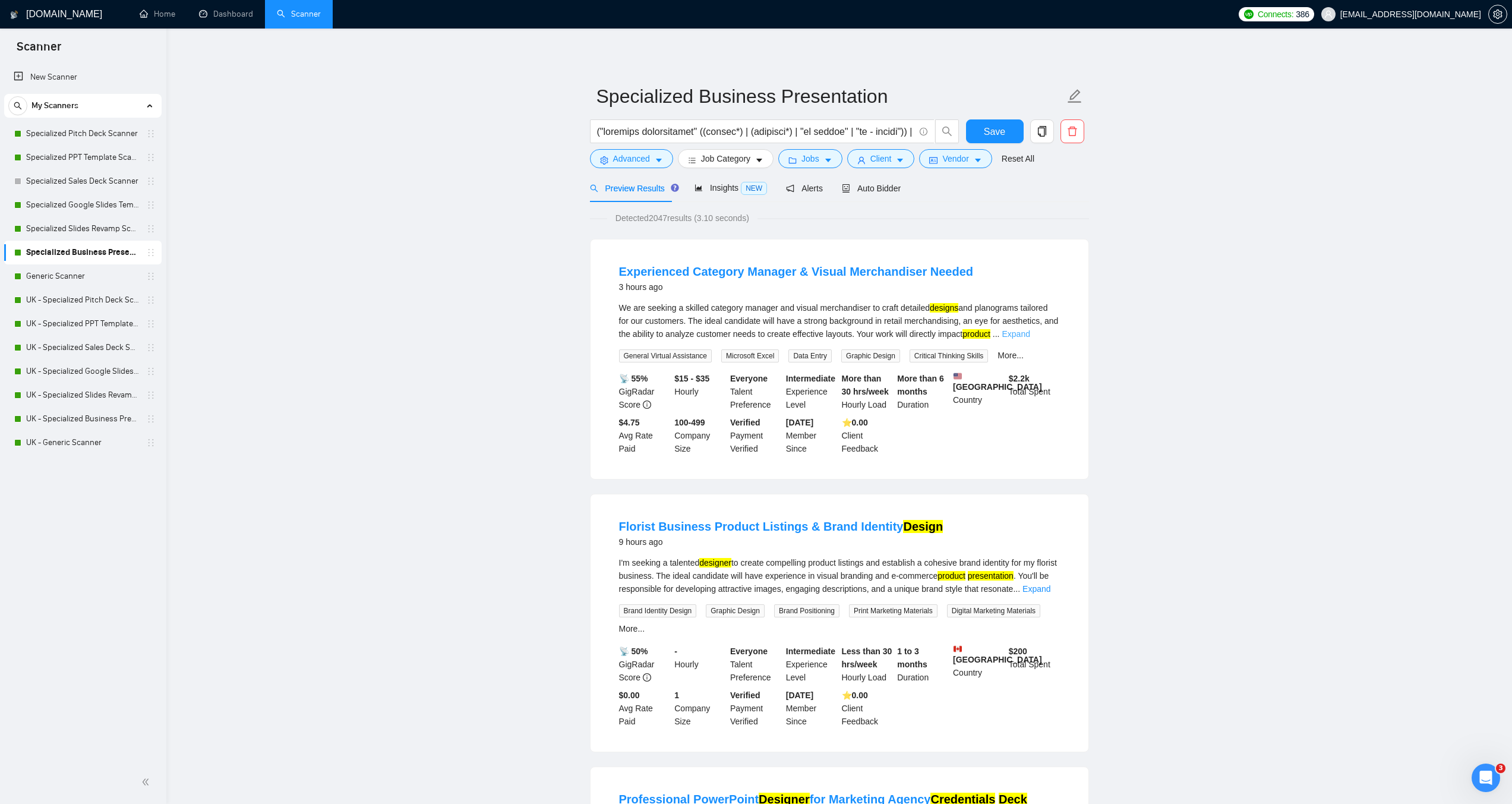
click at [1017, 334] on link "Expand" at bounding box center [1015, 333] width 28 height 10
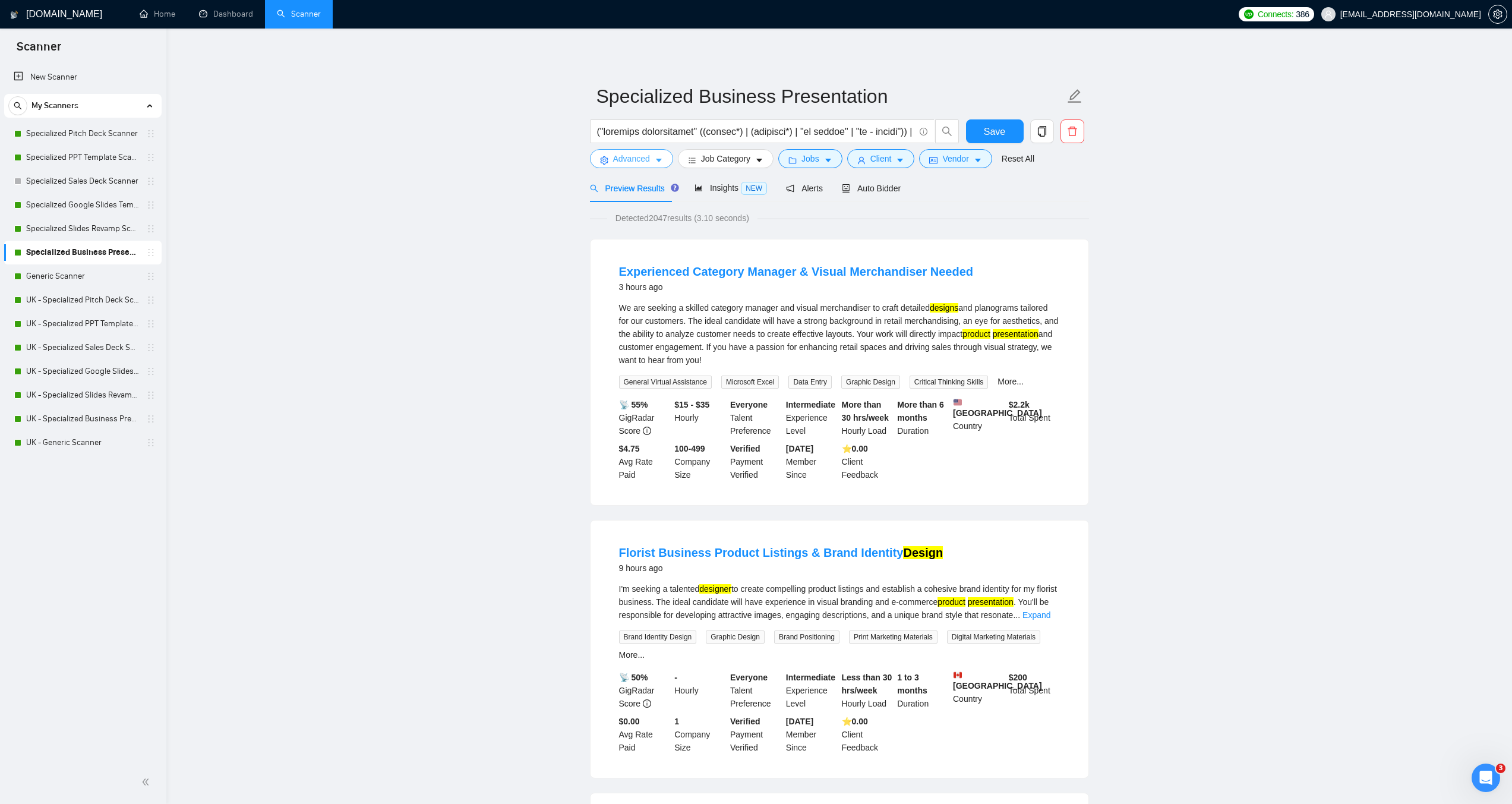
click at [649, 154] on span "Advanced" at bounding box center [631, 158] width 37 height 13
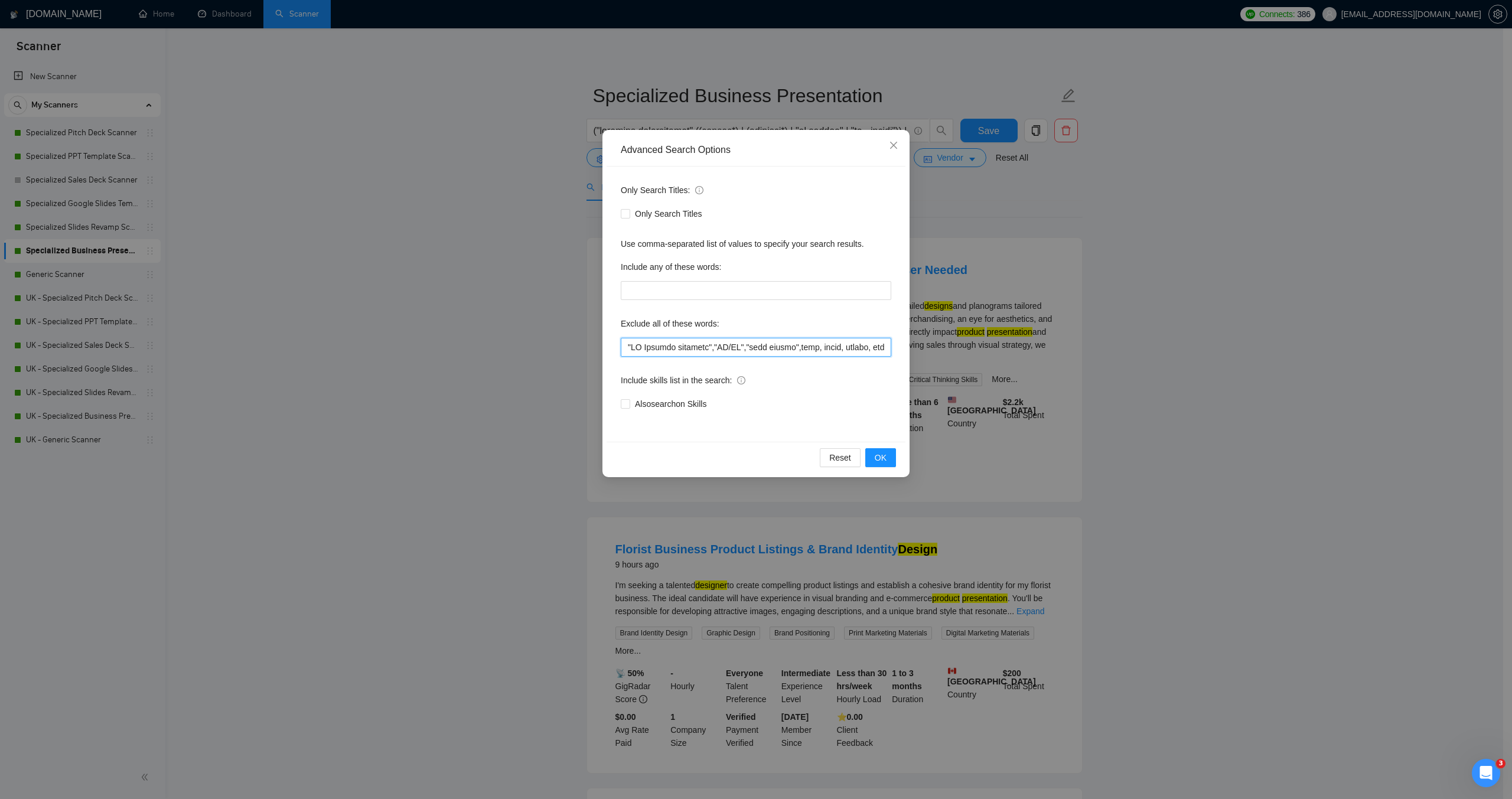
click at [627, 346] on input "text" at bounding box center [755, 346] width 270 height 19
paste input ""[URL]", "beautifulai", "beautiful ai","
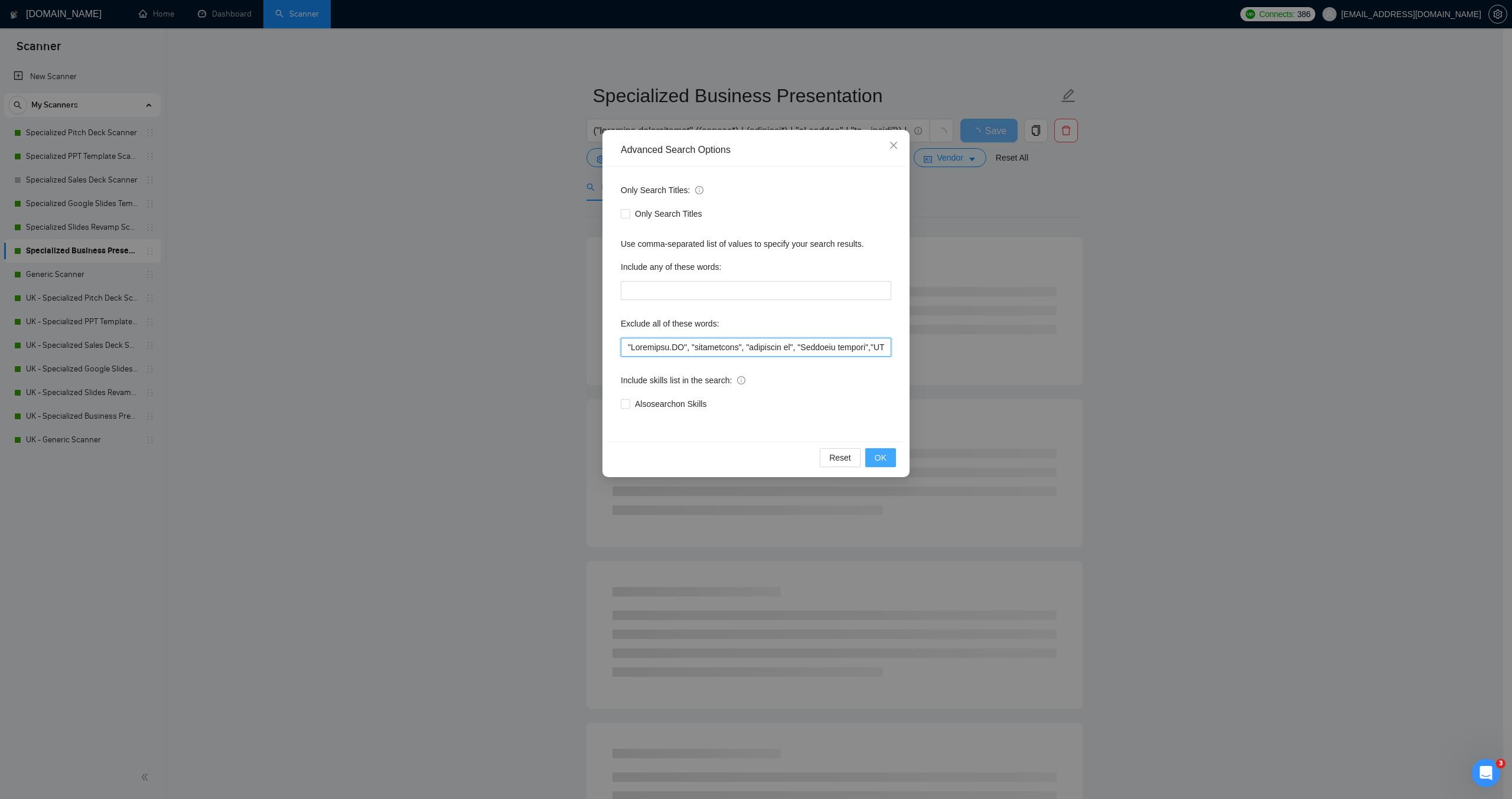
type input ""[URL]", "beautifulai", "beautiful ai", "Category manager","AI Content creation…"
click at [887, 457] on button "OK" at bounding box center [880, 457] width 31 height 19
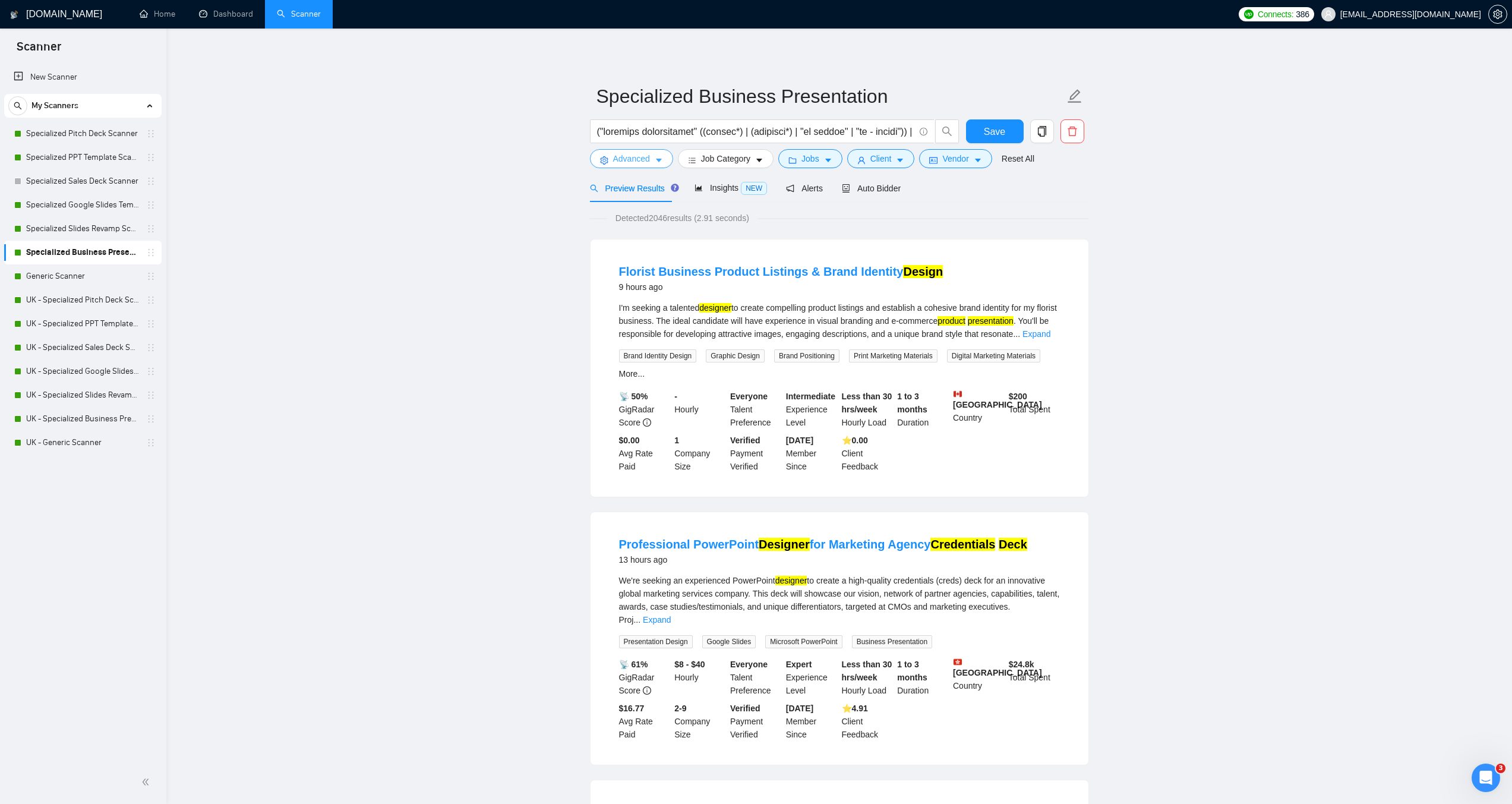
click at [654, 160] on icon "caret-down" at bounding box center [658, 160] width 8 height 8
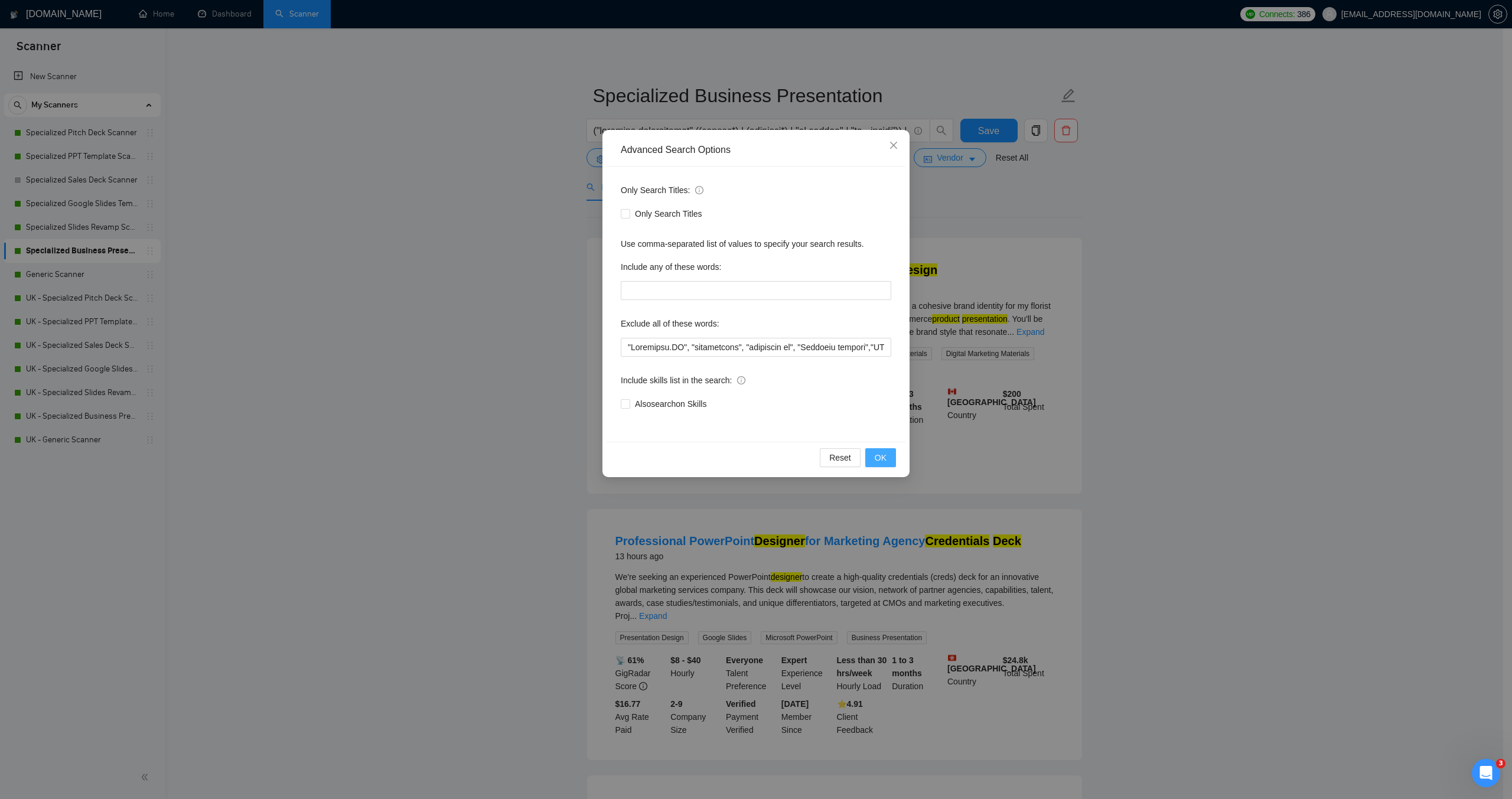
click at [882, 456] on span "OK" at bounding box center [880, 457] width 12 height 13
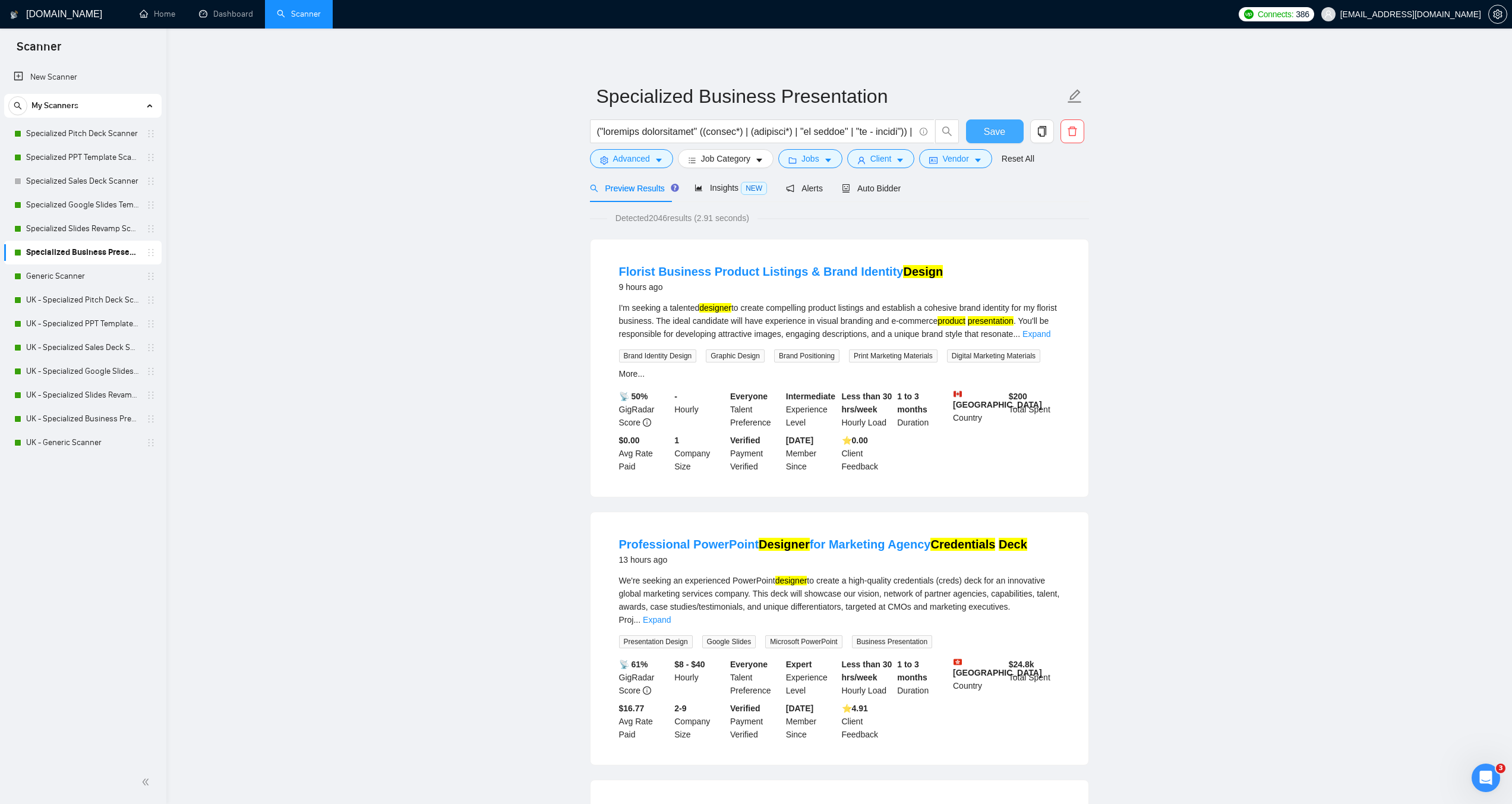
click at [984, 135] on span "Save" at bounding box center [995, 132] width 21 height 15
click at [997, 131] on span "Save" at bounding box center [995, 132] width 21 height 15
click at [648, 158] on span "Advanced" at bounding box center [631, 158] width 37 height 13
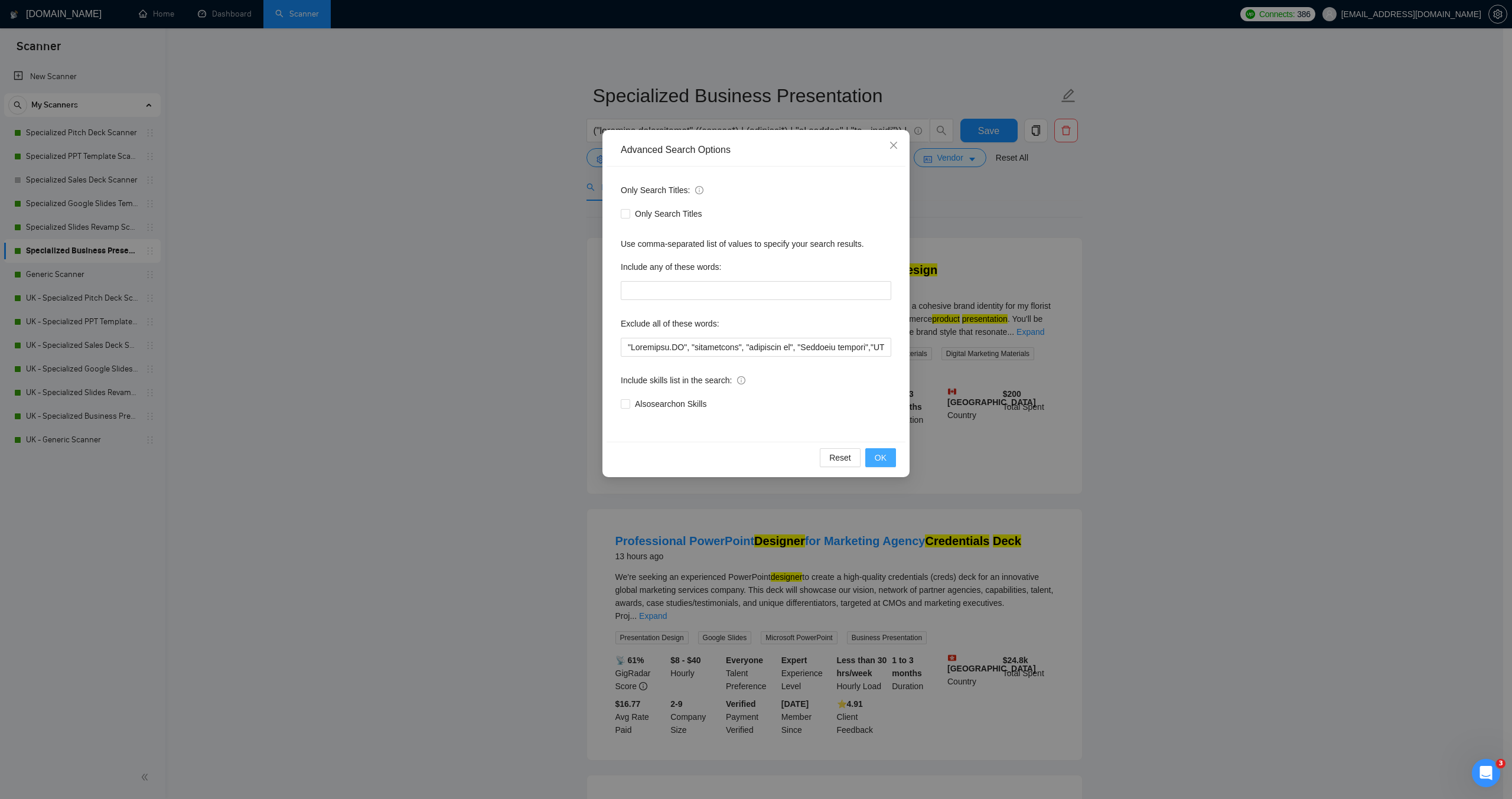
click at [875, 457] on span "OK" at bounding box center [880, 457] width 12 height 13
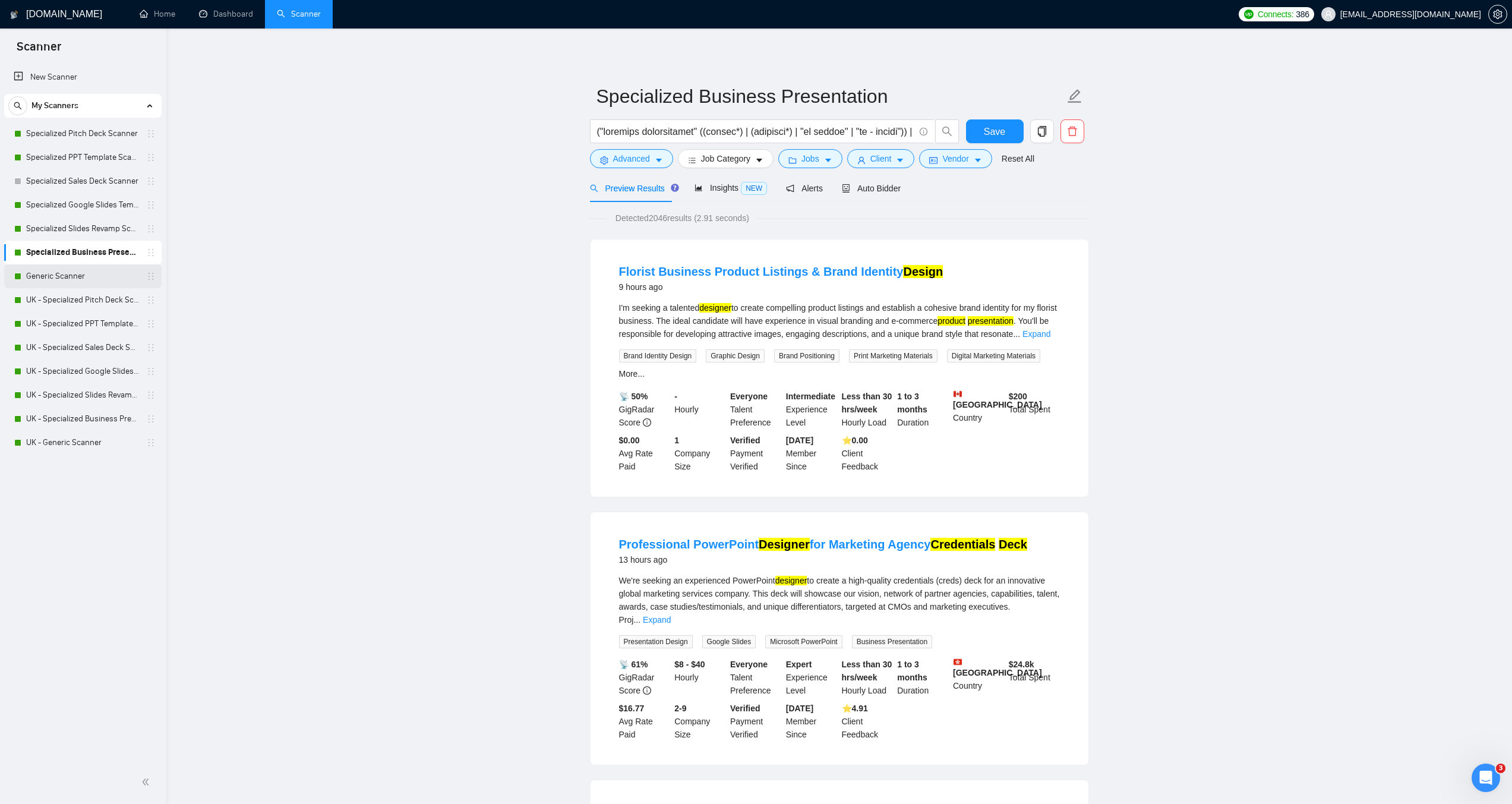
click at [69, 277] on link "Generic Scanner" at bounding box center [83, 276] width 113 height 24
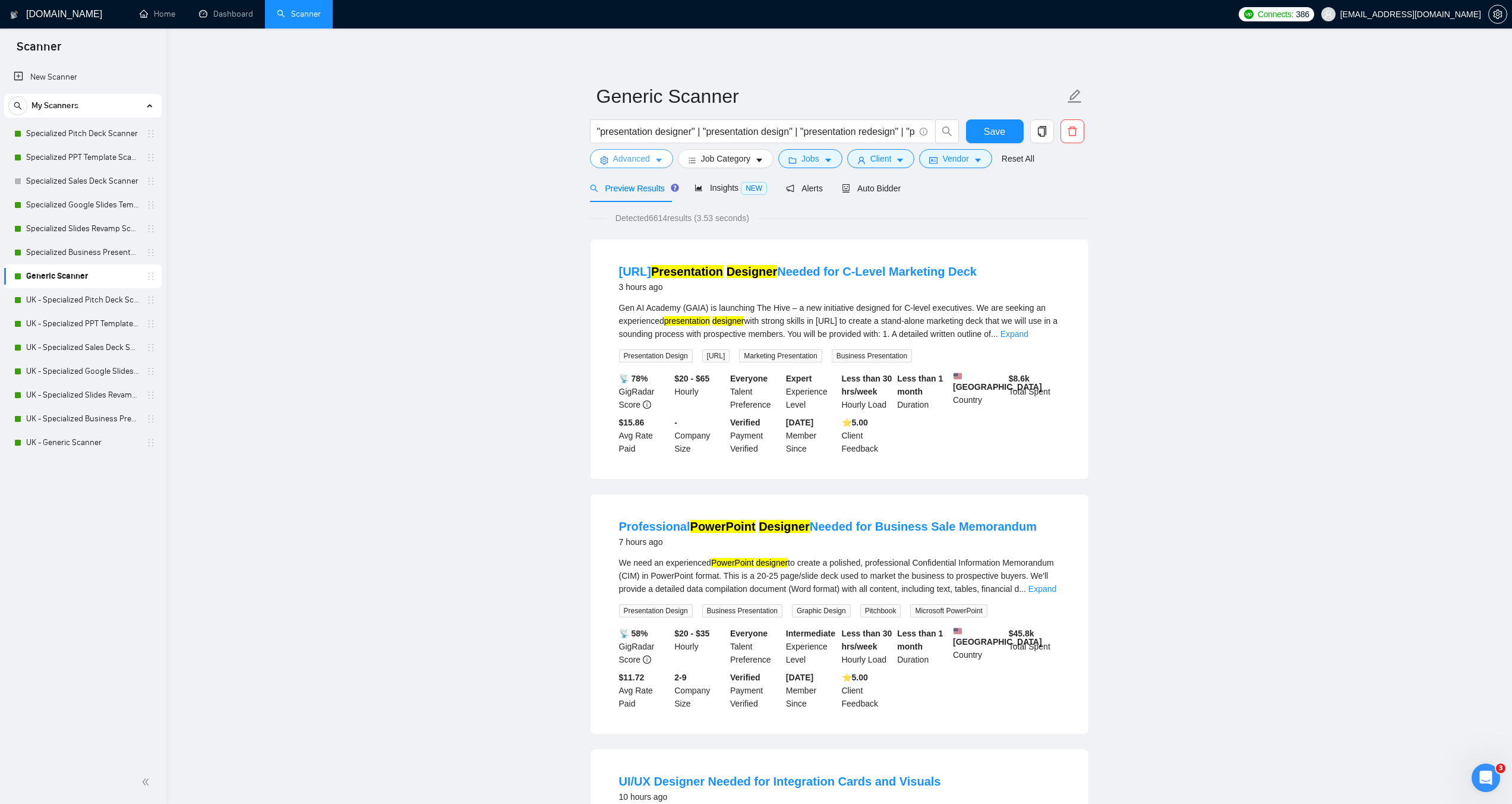
click at [642, 158] on span "Advanced" at bounding box center [631, 158] width 37 height 13
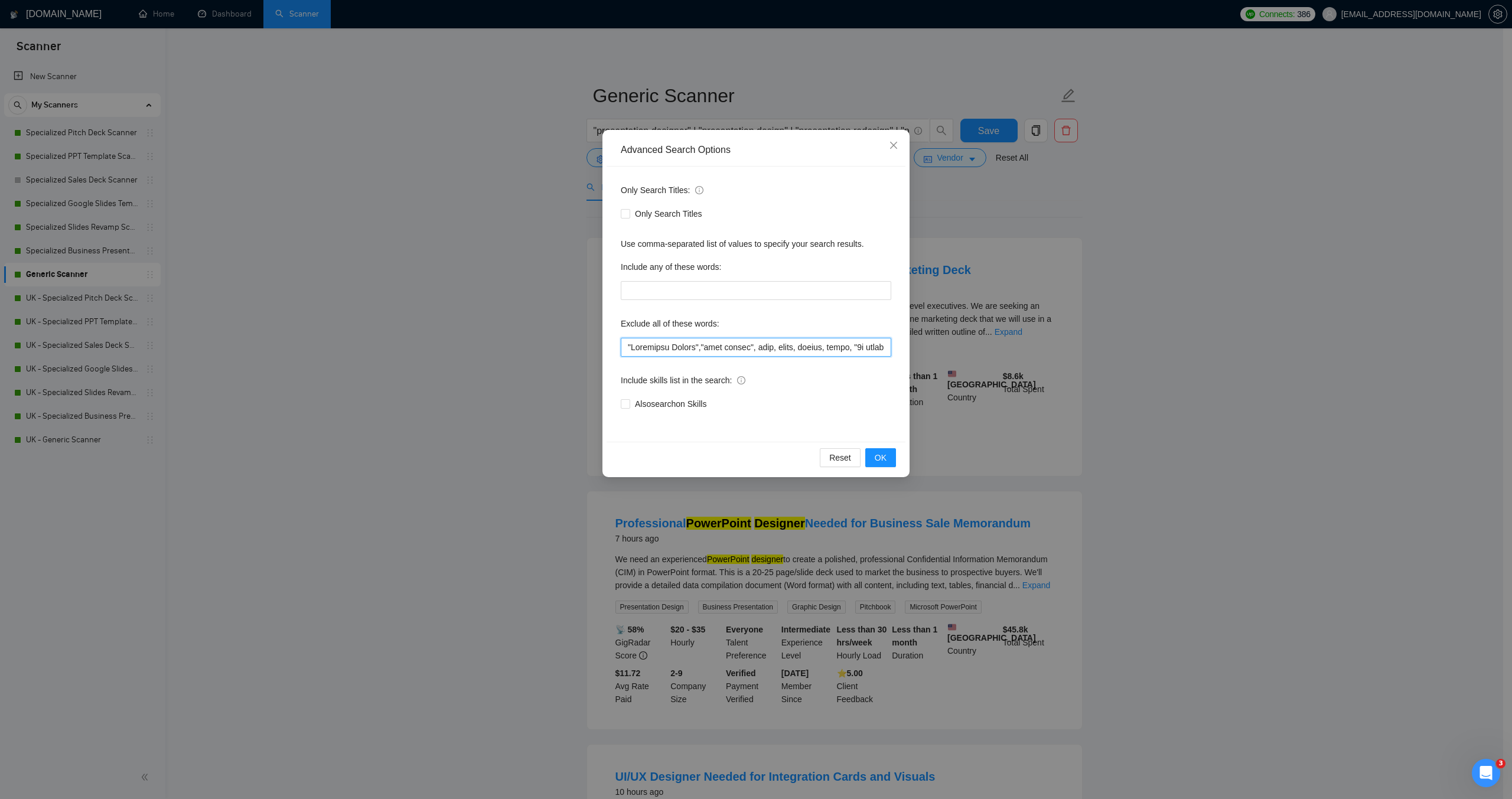
click at [626, 348] on input "text" at bounding box center [755, 346] width 270 height 19
paste input ""[URL]", "beautifulai", "beautiful ai","
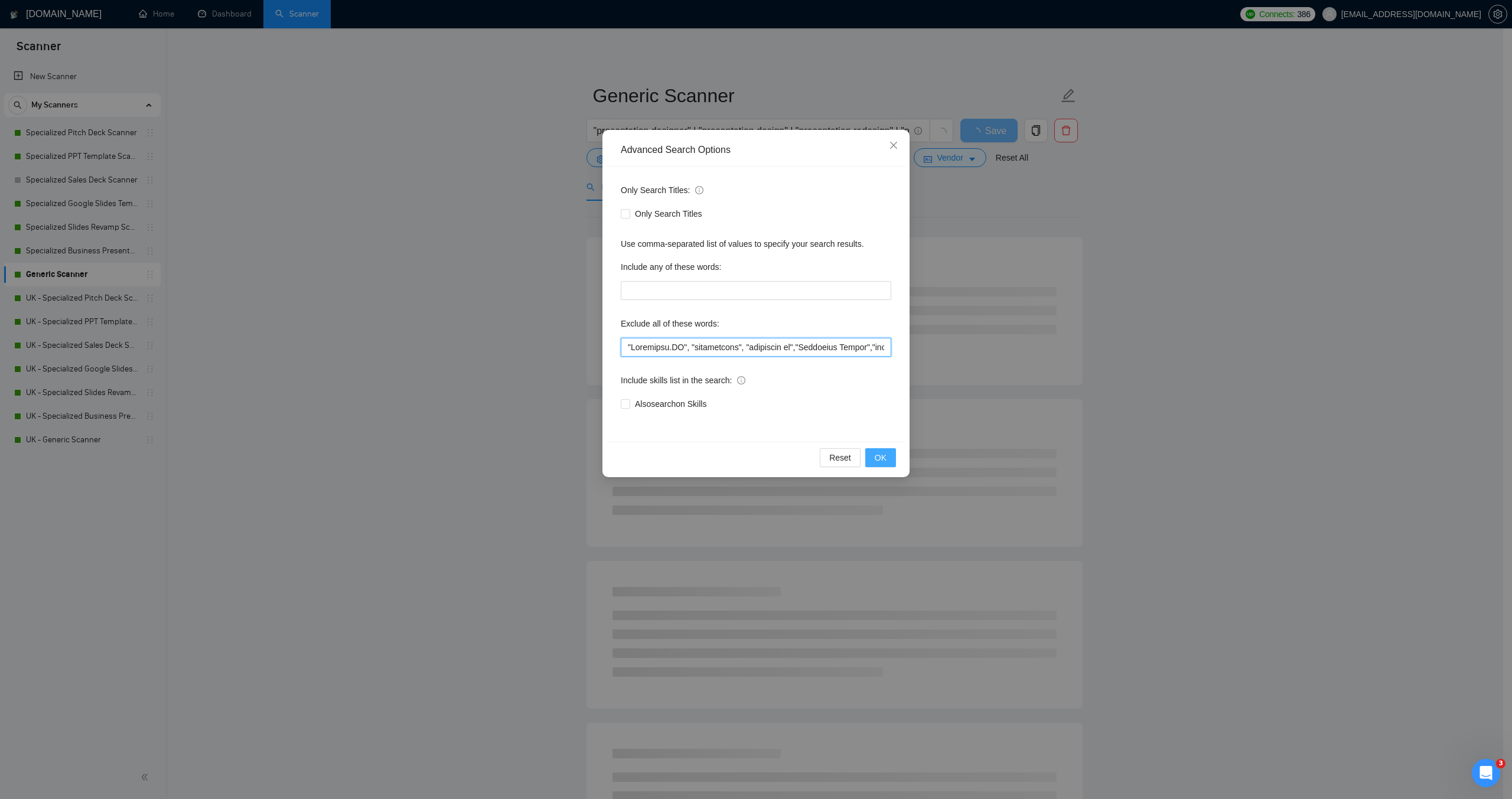
type input ""[URL]", "beautifulai", "beautiful ai","Technical Writer","logo design", game, …"
click at [877, 460] on span "OK" at bounding box center [880, 457] width 12 height 13
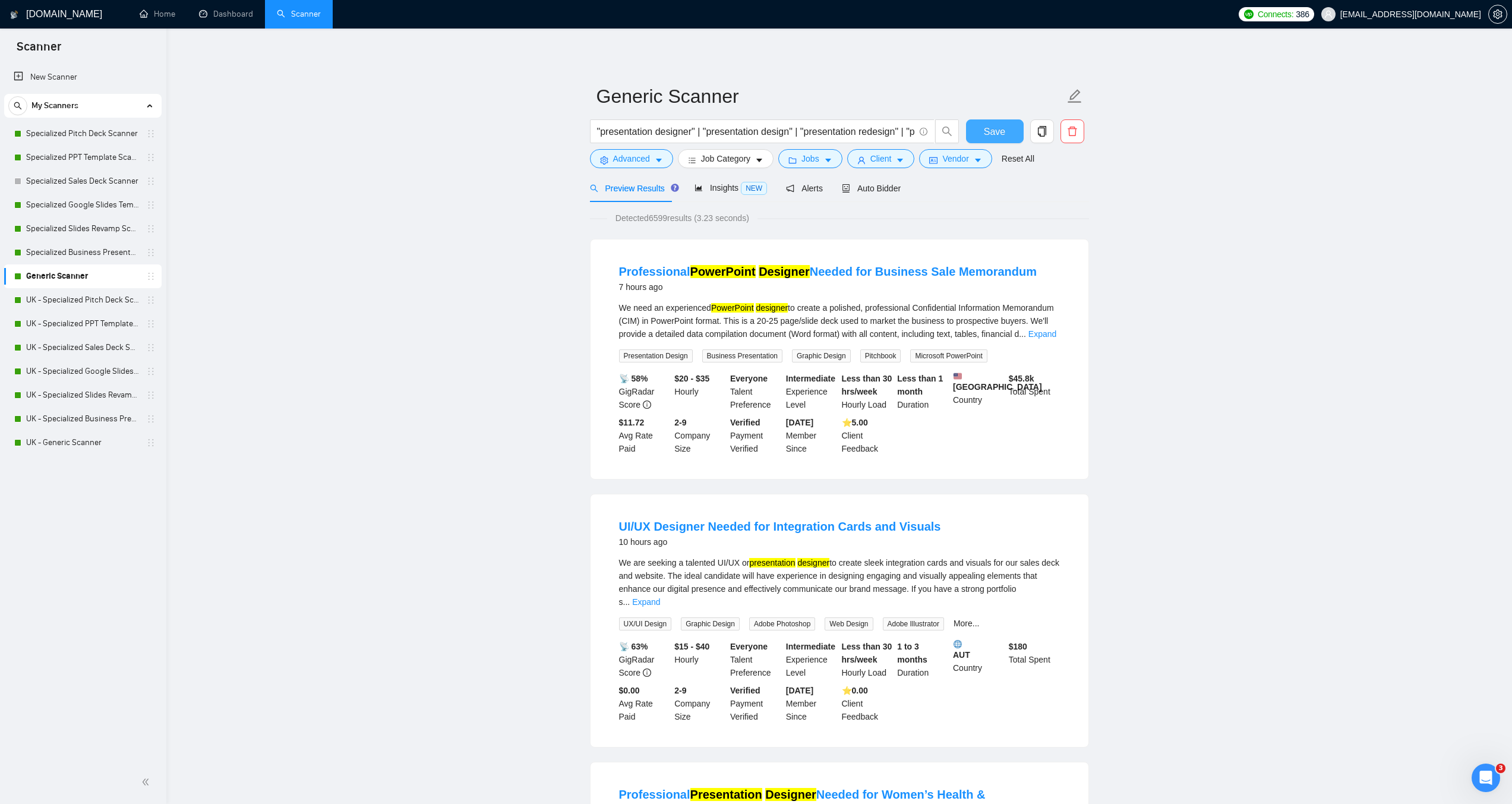
click at [1001, 126] on span "Save" at bounding box center [995, 132] width 21 height 15
